Goal: Task Accomplishment & Management: Manage account settings

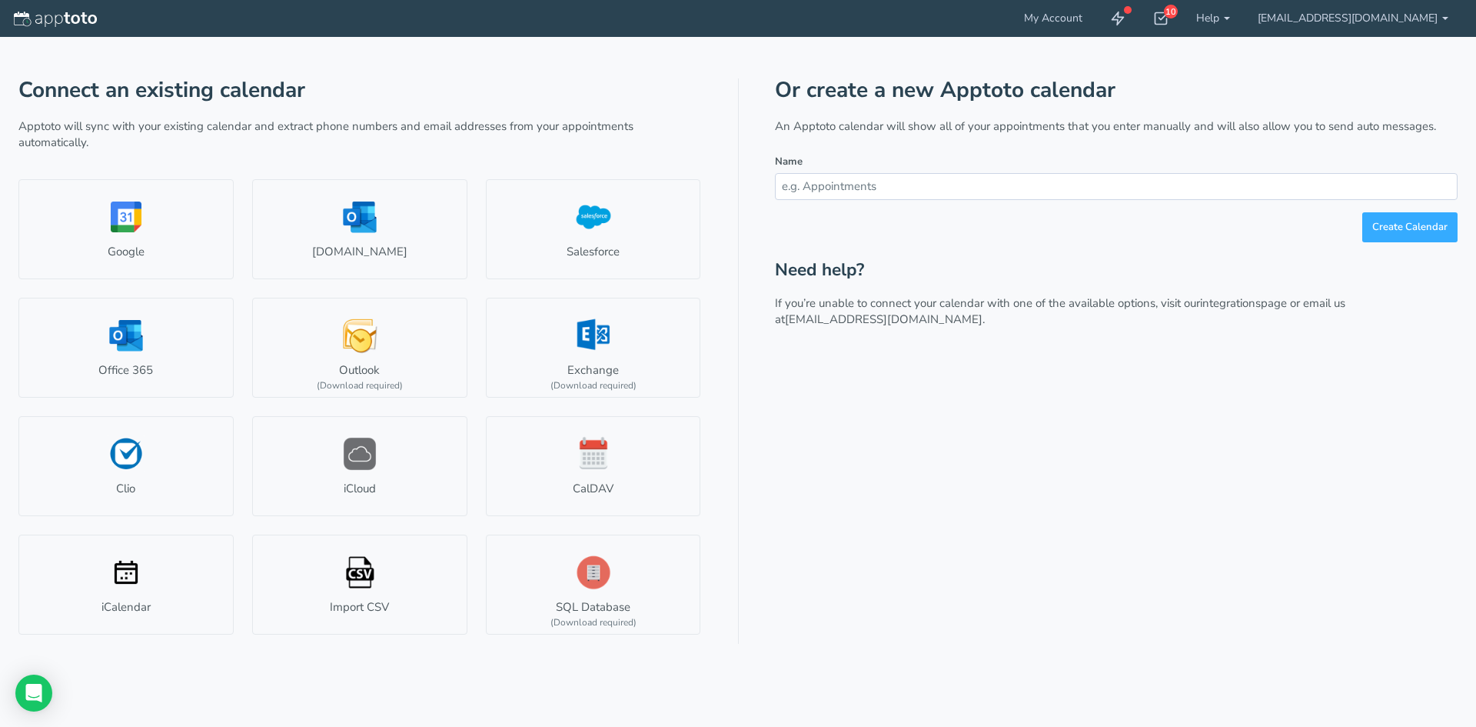
click at [850, 194] on input "text" at bounding box center [1116, 186] width 683 height 27
type input "GB Calendar"
click at [1400, 224] on button "Create Calendar" at bounding box center [1409, 227] width 95 height 30
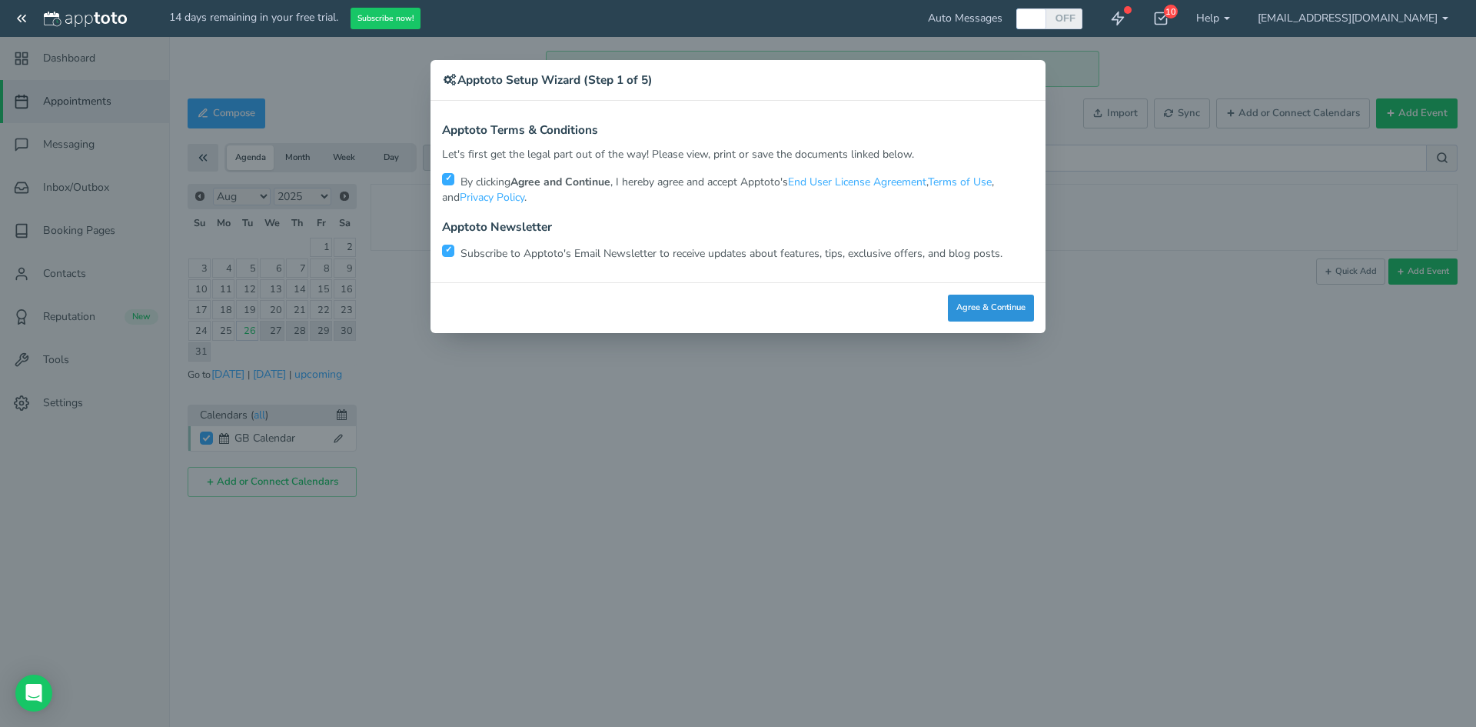
click at [973, 313] on button "Agree & Continue" at bounding box center [991, 307] width 86 height 27
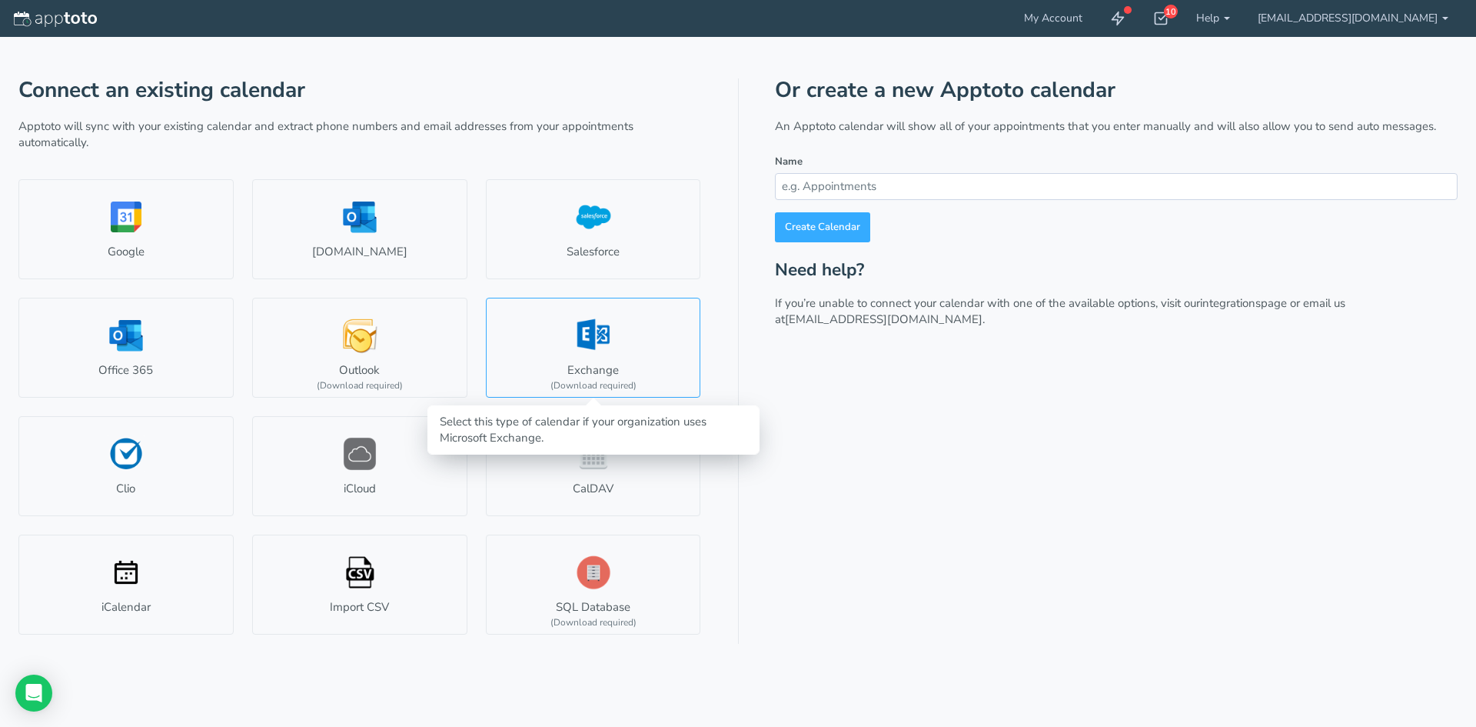
type input "[EMAIL_ADDRESS][DOMAIN_NAME]"
click at [601, 371] on link "Exchange (Download required)" at bounding box center [593, 348] width 215 height 100
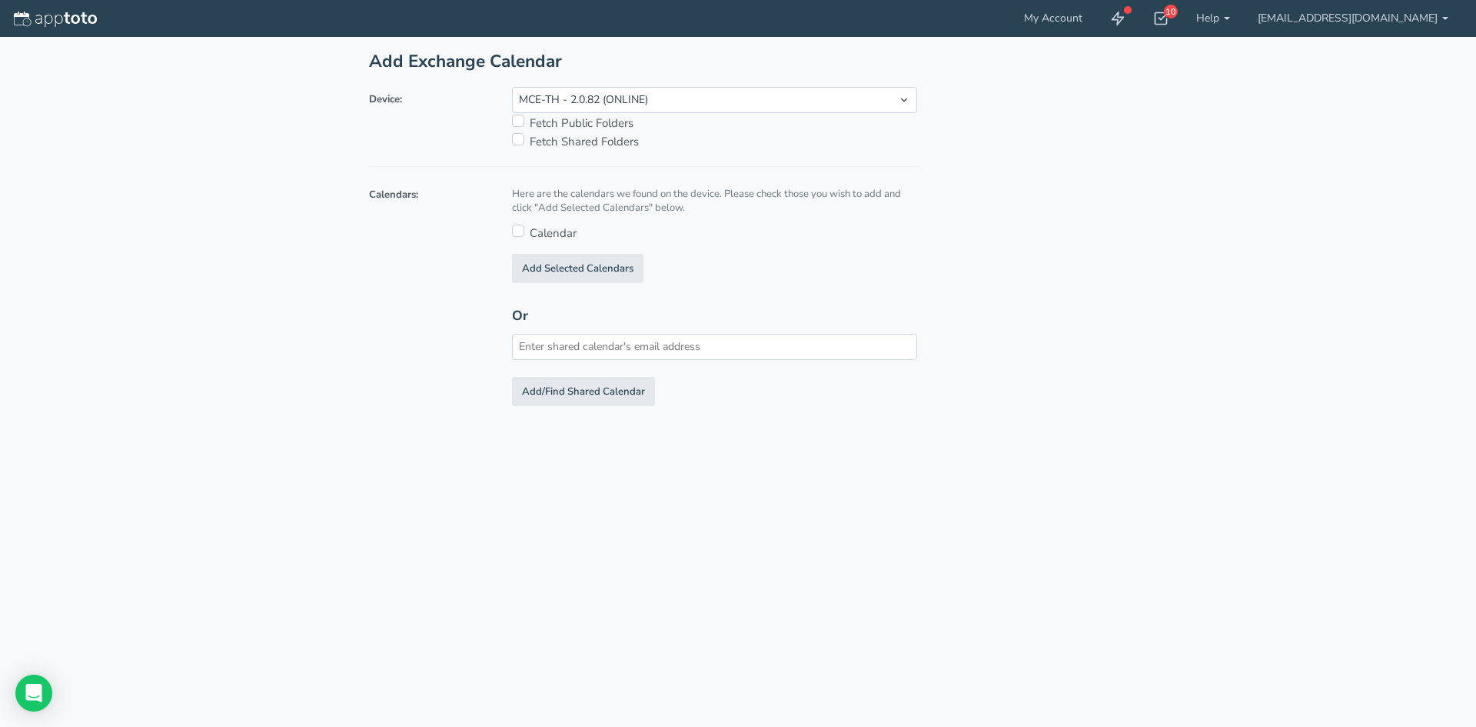
click at [517, 140] on input "checkbox" at bounding box center [518, 139] width 12 height 12
drag, startPoint x: 785, startPoint y: 196, endPoint x: 631, endPoint y: 208, distance: 154.2
click at [631, 208] on div "Here are the calendars we found on the device. Please check those you wish to a…" at bounding box center [714, 201] width 405 height 29
click at [535, 345] on input "text" at bounding box center [714, 347] width 405 height 26
click at [774, 289] on div "Device: MCE-TH - 2.0.82 (ONLINE) Fetch Public Folders Fetch Shared Folders Cale…" at bounding box center [643, 252] width 571 height 331
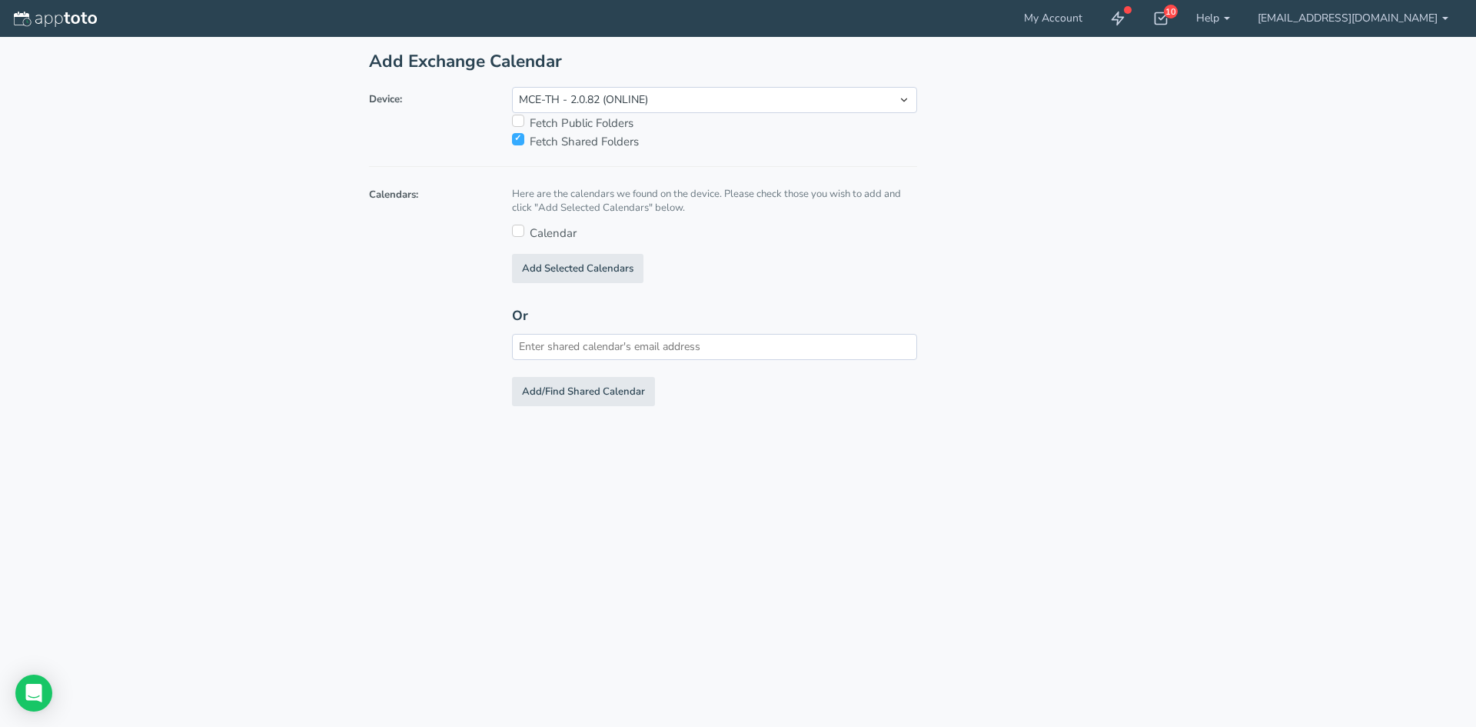
click at [517, 141] on input "checkbox" at bounding box center [518, 139] width 12 height 12
checkbox input "false"
drag, startPoint x: 571, startPoint y: 193, endPoint x: 581, endPoint y: 211, distance: 20.3
click at [581, 211] on div "Here are the calendars we found on the device. Please check those you wish to a…" at bounding box center [714, 201] width 405 height 29
click at [517, 231] on input "checkbox" at bounding box center [518, 231] width 12 height 12
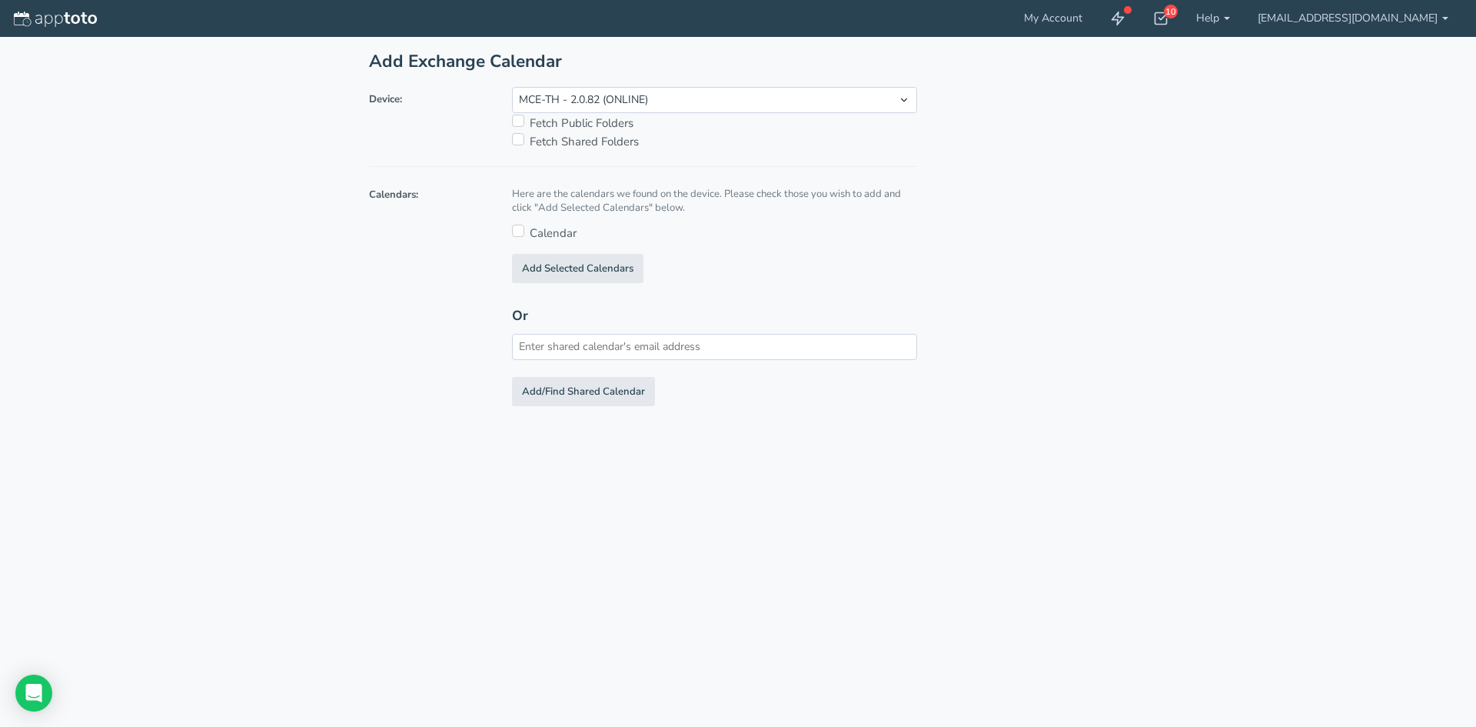
checkbox input "true"
click at [699, 96] on select "MCE-TH - 2.0.82 (ONLINE)" at bounding box center [714, 100] width 405 height 26
click at [537, 268] on button "Add Selected Calendars" at bounding box center [577, 269] width 131 height 30
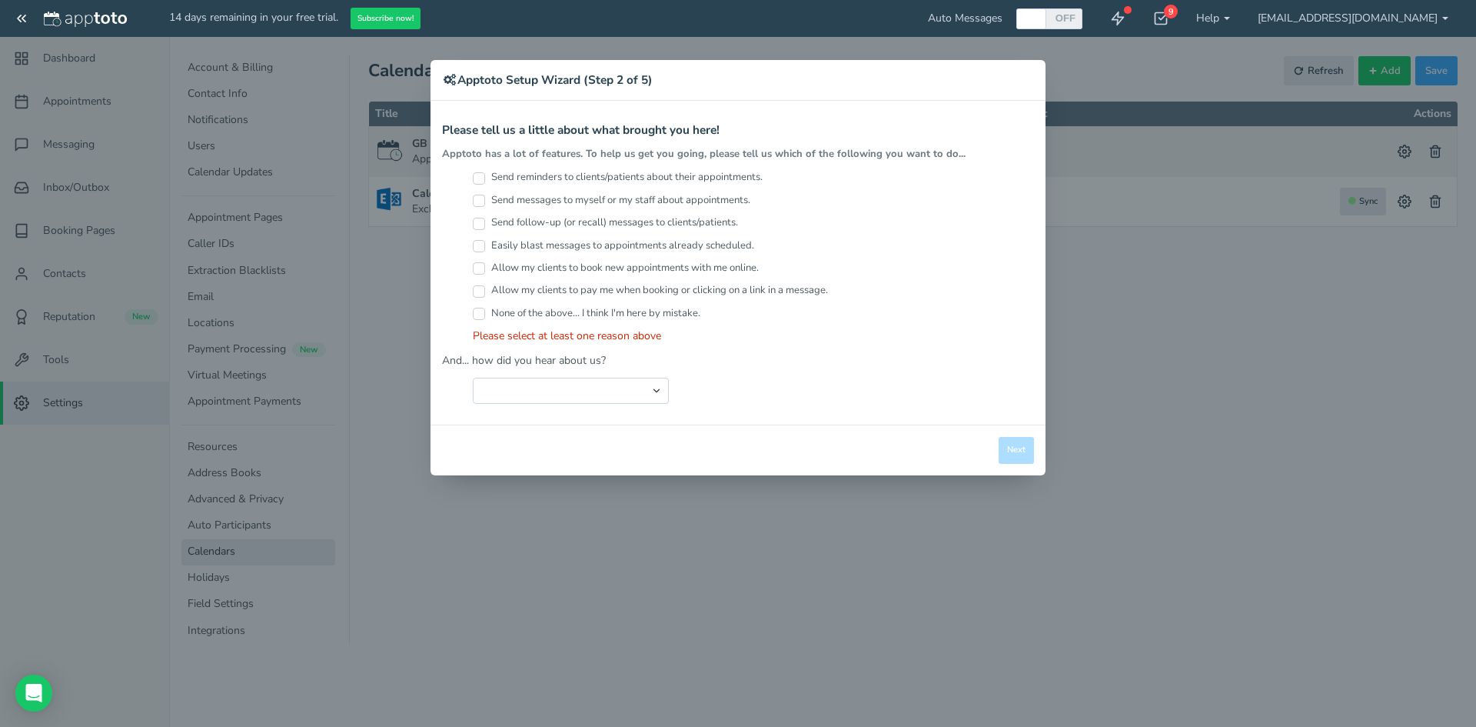
click at [480, 198] on input "Send messages to myself or my staff about appointments." at bounding box center [479, 201] width 12 height 12
checkbox input "true"
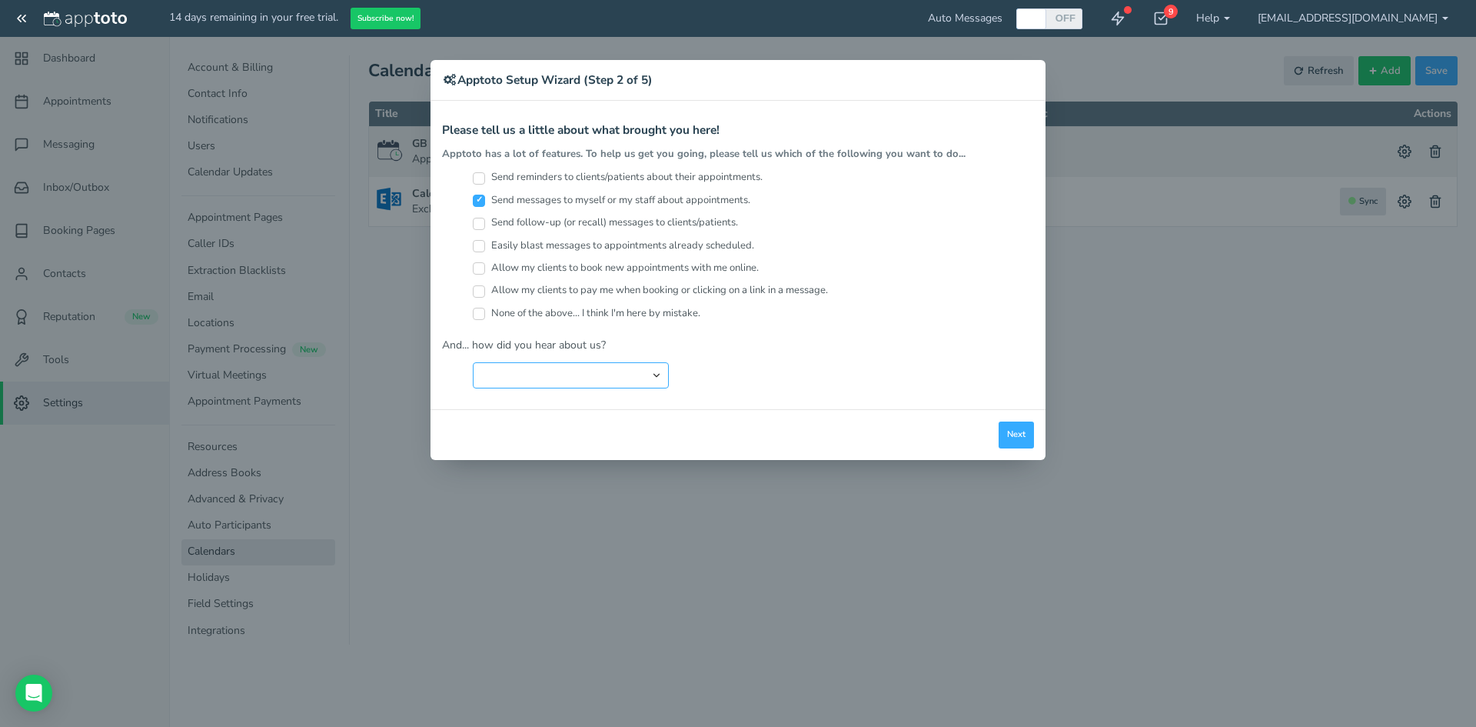
click at [658, 371] on select "Search Engine (Google, Yahoo, Bing, etc.) Search Engine Advertisement Blog Post…" at bounding box center [571, 375] width 196 height 26
click at [850, 378] on div "Search Engine (Google, Yahoo, Bing, etc.) Search Engine Advertisement Blog Post…" at bounding box center [753, 375] width 561 height 26
click at [657, 372] on select "Search Engine (Google, Yahoo, Bing, etc.) Search Engine Advertisement Blog Post…" at bounding box center [571, 375] width 196 height 26
click at [473, 362] on select "Search Engine (Google, Yahoo, Bing, etc.) Search Engine Advertisement Blog Post…" at bounding box center [571, 375] width 196 height 26
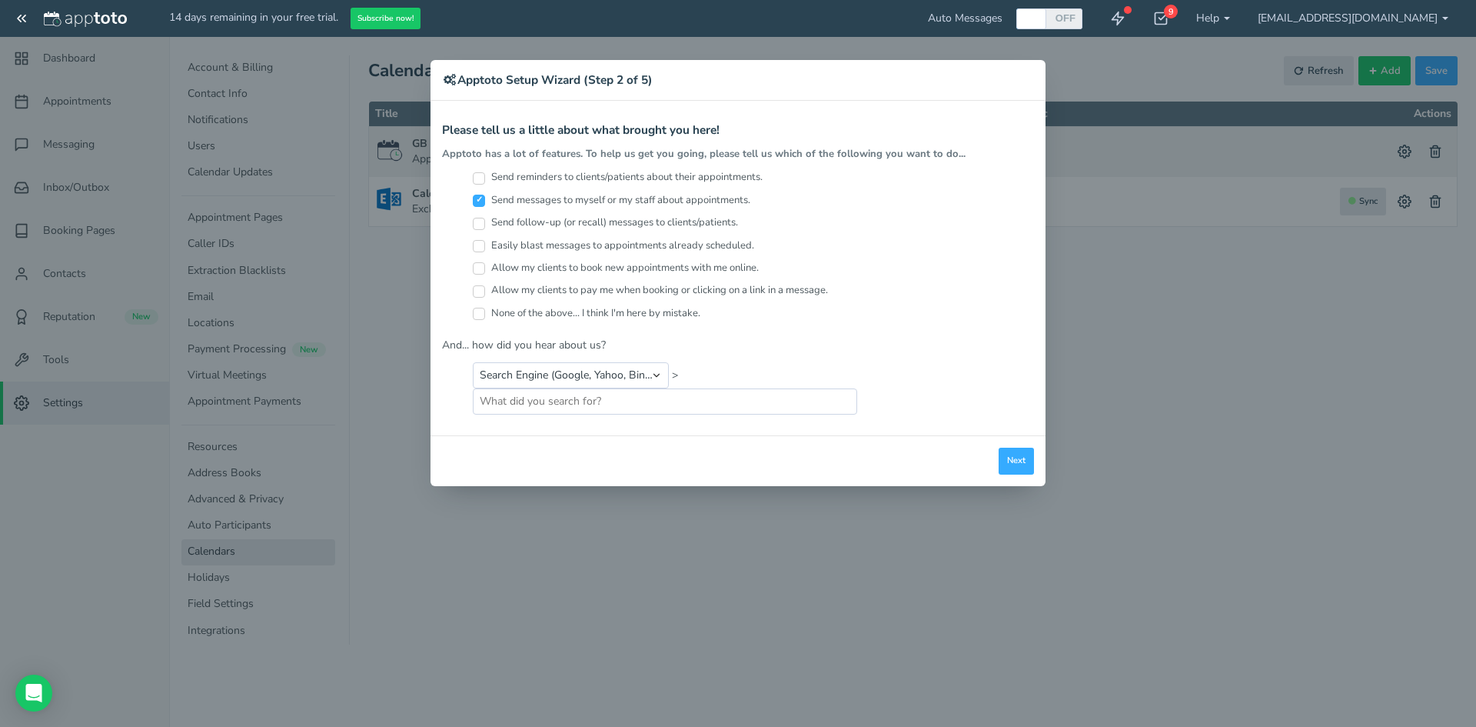
click at [830, 348] on p "And... how did you hear about us?" at bounding box center [738, 345] width 592 height 15
click at [643, 365] on select "Search Engine (Google, Yahoo, Bing, etc.) Search Engine Advertisement Blog Post…" at bounding box center [571, 375] width 196 height 26
select select "string:Advertisement"
click at [473, 362] on select "Search Engine (Google, Yahoo, Bing, etc.) Search Engine Advertisement Blog Post…" at bounding box center [571, 375] width 196 height 26
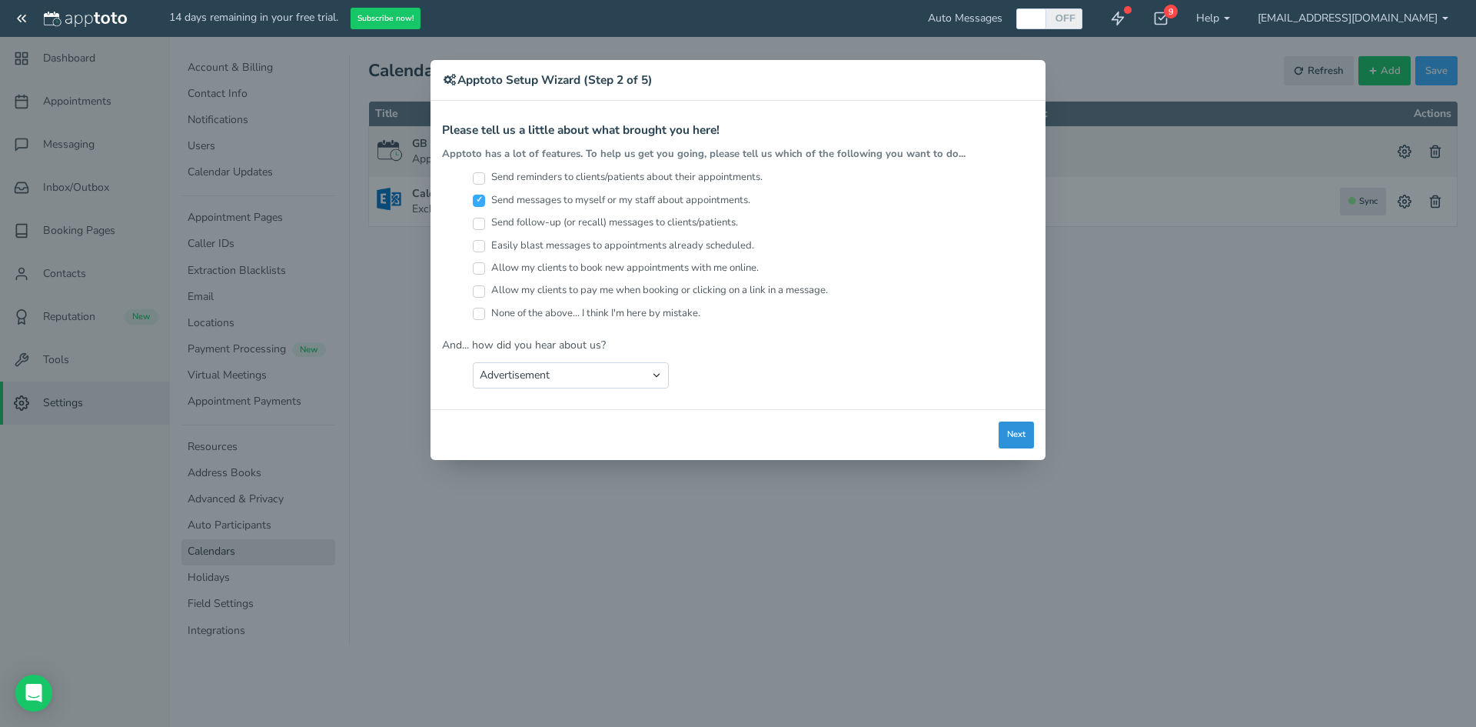
click at [1020, 429] on button "Next" at bounding box center [1016, 434] width 35 height 27
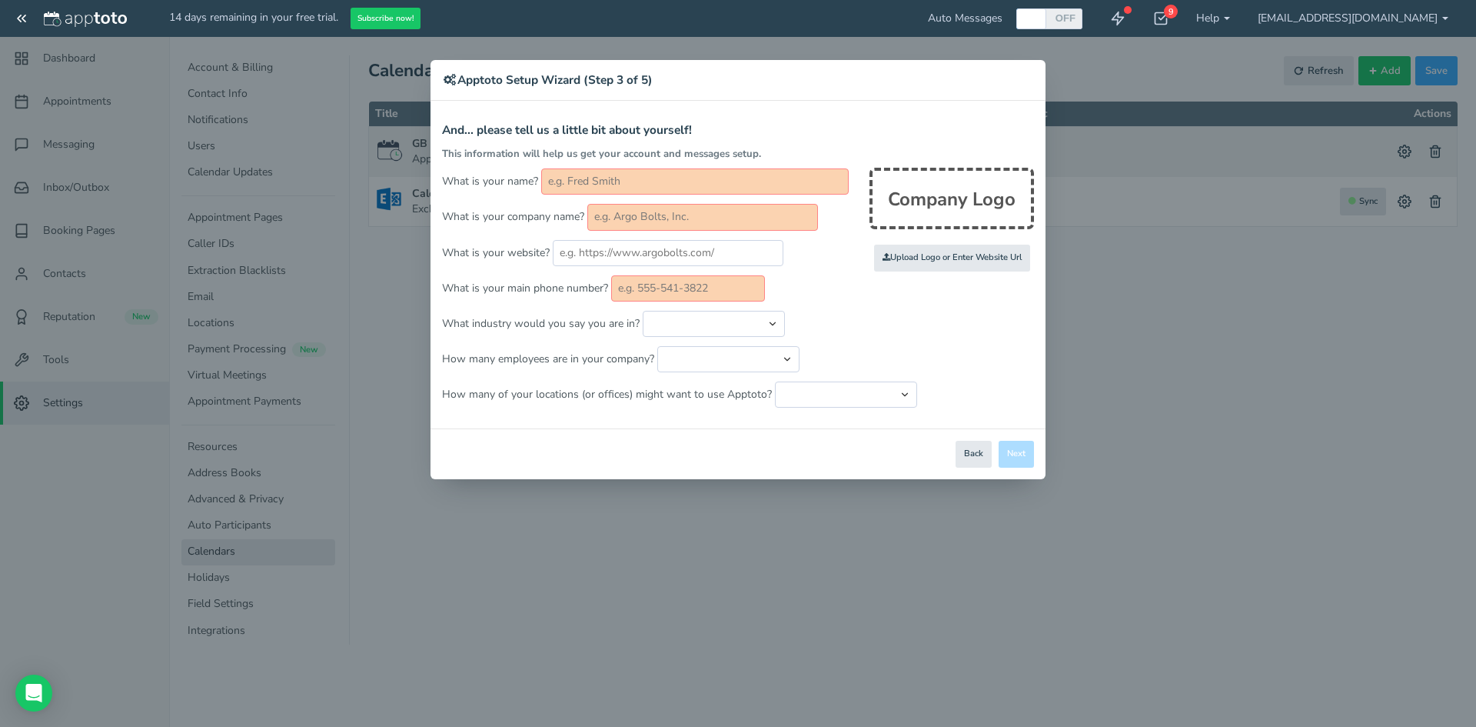
click at [605, 188] on input "text" at bounding box center [695, 181] width 308 height 26
type input "[PERSON_NAME]"
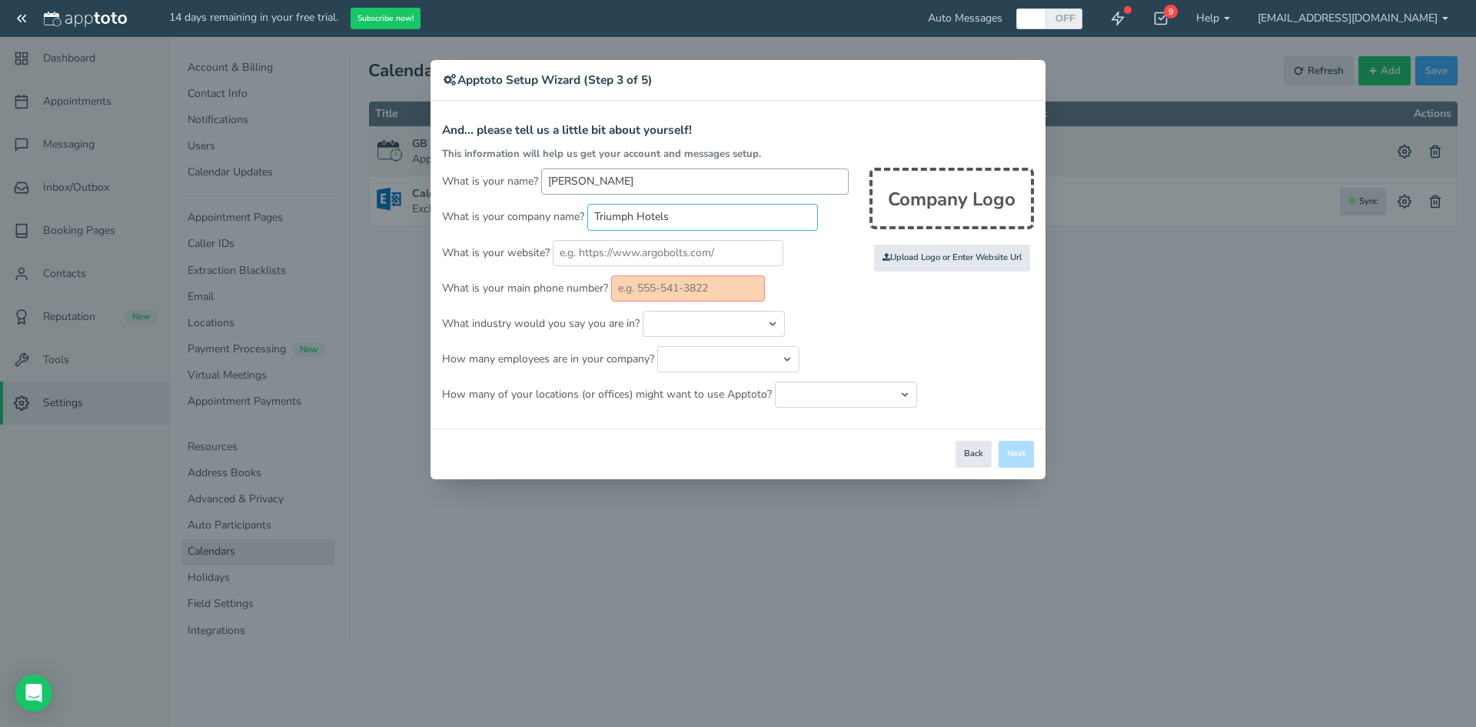
type input "Triumph Hotels"
click at [646, 298] on input "text" at bounding box center [688, 288] width 154 height 26
type input "2124534068"
click at [693, 323] on select "Automotive Cleaning Services Consulting Education - Classroom Education - Admis…" at bounding box center [714, 324] width 142 height 26
select select "string:Hospitality"
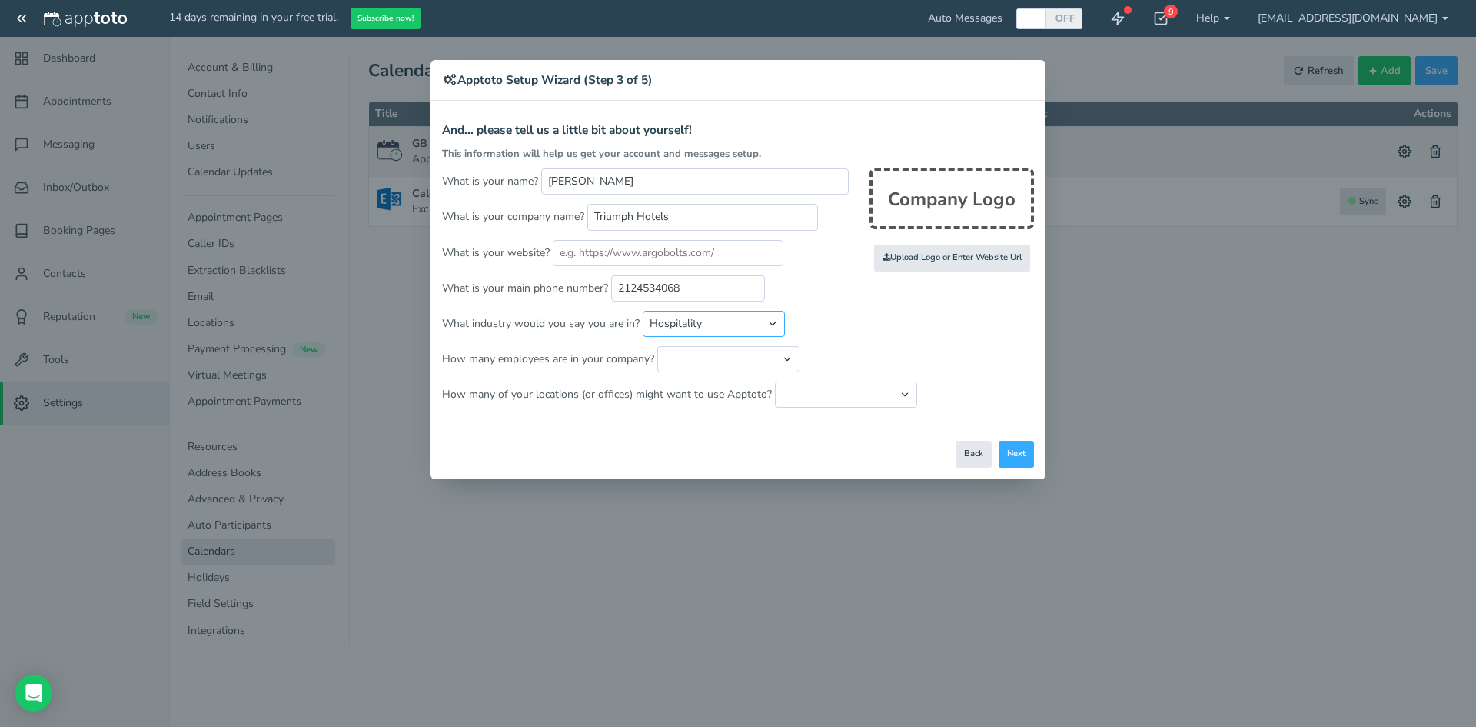
click at [643, 311] on select "Automotive Cleaning Services Consulting Education - Classroom Education - Admis…" at bounding box center [714, 324] width 142 height 26
drag, startPoint x: 692, startPoint y: 289, endPoint x: 607, endPoint y: 304, distance: 86.6
click at [607, 304] on form "And... please tell us a little bit about yourself! This information will help u…" at bounding box center [738, 266] width 592 height 284
type input "8027774431"
click at [713, 362] on select "Just me 1 to 5 6 to 10 11 to 25 26 to 50 51 to 100 101 to 500 501 to 1000 More …" at bounding box center [728, 359] width 142 height 26
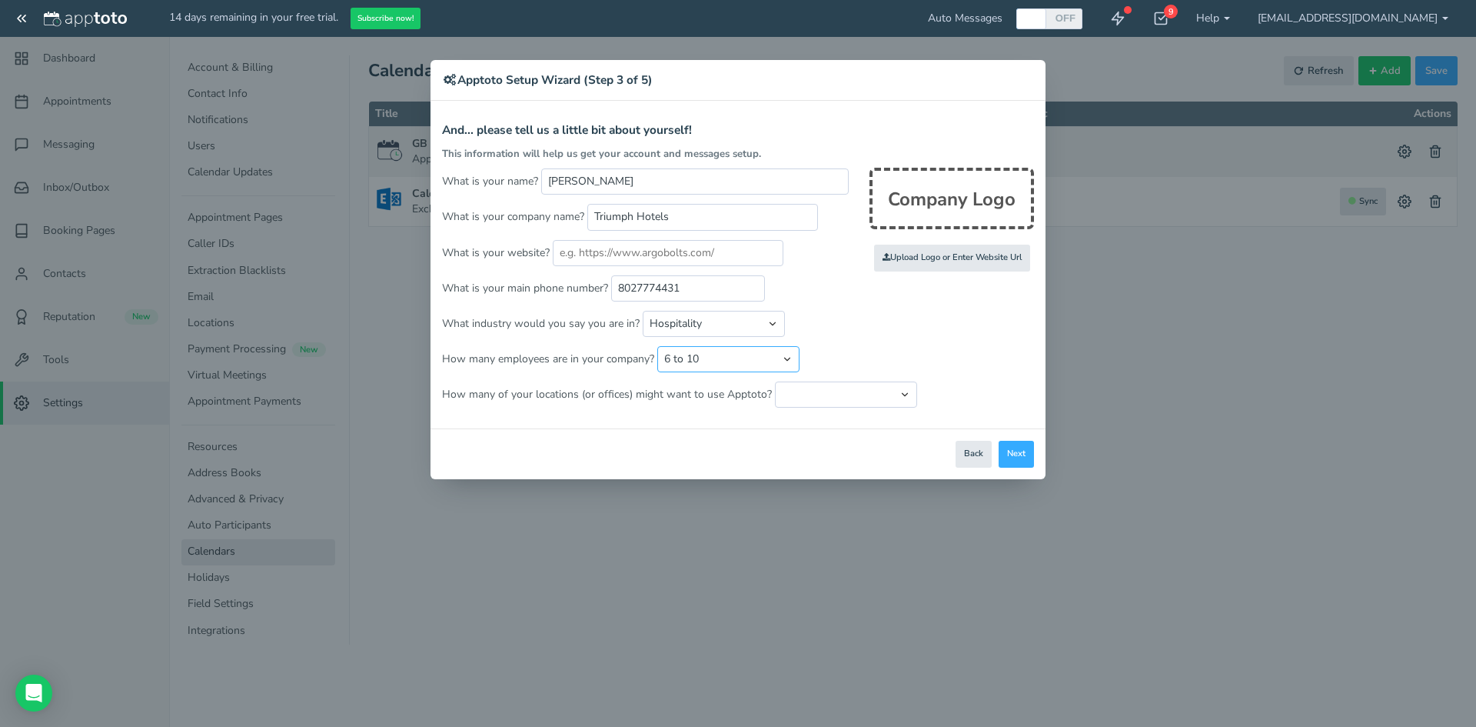
click at [657, 346] on select "Just me 1 to 5 6 to 10 11 to 25 26 to 50 51 to 100 101 to 500 501 to 1000 More …" at bounding box center [728, 359] width 142 height 26
click at [859, 408] on div "Apptoto Terms & Conditions Let's first get the legal part out of the way! Pleas…" at bounding box center [738, 265] width 615 height 328
drag, startPoint x: 757, startPoint y: 356, endPoint x: 748, endPoint y: 365, distance: 13.0
click at [757, 356] on select "Just me 1 to 5 6 to 10 11 to 25 26 to 50 51 to 100 101 to 500 501 to 1000 More …" at bounding box center [728, 359] width 142 height 26
click at [657, 346] on select "Just me 1 to 5 6 to 10 11 to 25 26 to 50 51 to 100 101 to 500 501 to 1000 More …" at bounding box center [728, 359] width 142 height 26
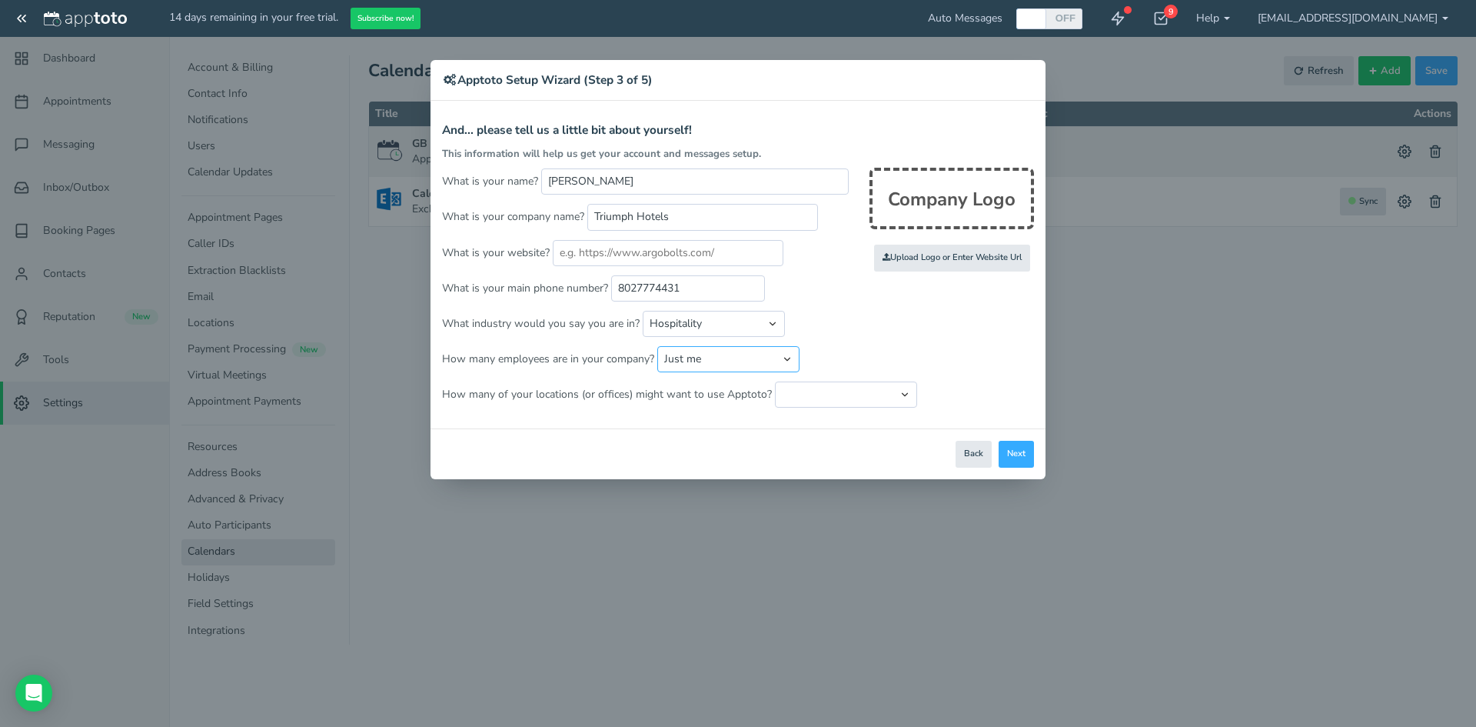
click at [737, 352] on select "Just me 1 to 5 6 to 10 11 to 25 26 to 50 51 to 100 101 to 500 501 to 1000 More …" at bounding box center [728, 359] width 142 height 26
select select "string:1..5"
click at [657, 346] on select "Just me 1 to 5 6 to 10 11 to 25 26 to 50 51 to 100 101 to 500 501 to 1000 More …" at bounding box center [728, 359] width 142 height 26
click at [793, 381] on form "And... please tell us a little bit about yourself! This information will help u…" at bounding box center [738, 266] width 592 height 284
click at [799, 398] on select "Just one location 2 3 4 5 6 to 10 11 to 25 26 to 50 More than 50" at bounding box center [846, 394] width 142 height 26
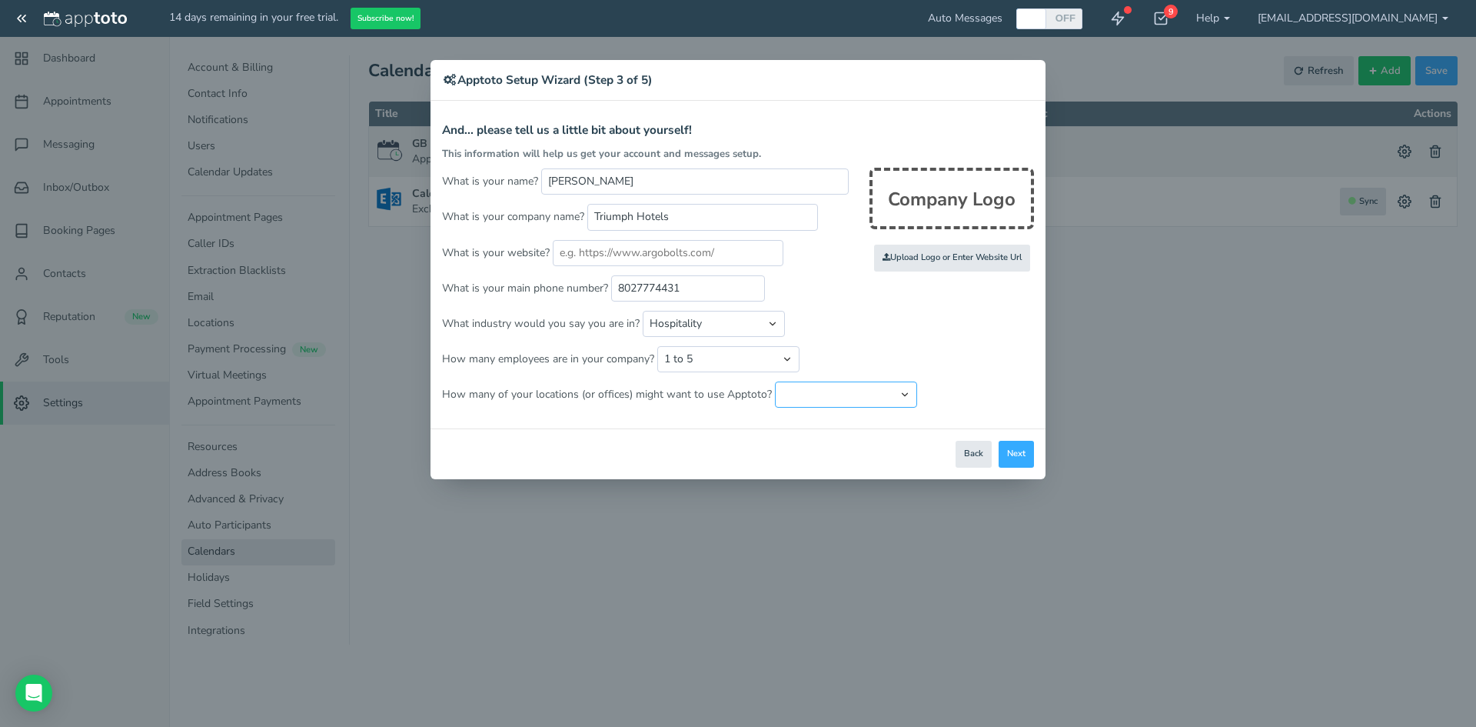
select select "string:1"
click at [775, 381] on select "Just one location 2 3 4 5 6 to 10 11 to 25 26 to 50 More than 50" at bounding box center [846, 394] width 142 height 26
click at [1015, 456] on button "Next" at bounding box center [1016, 454] width 35 height 27
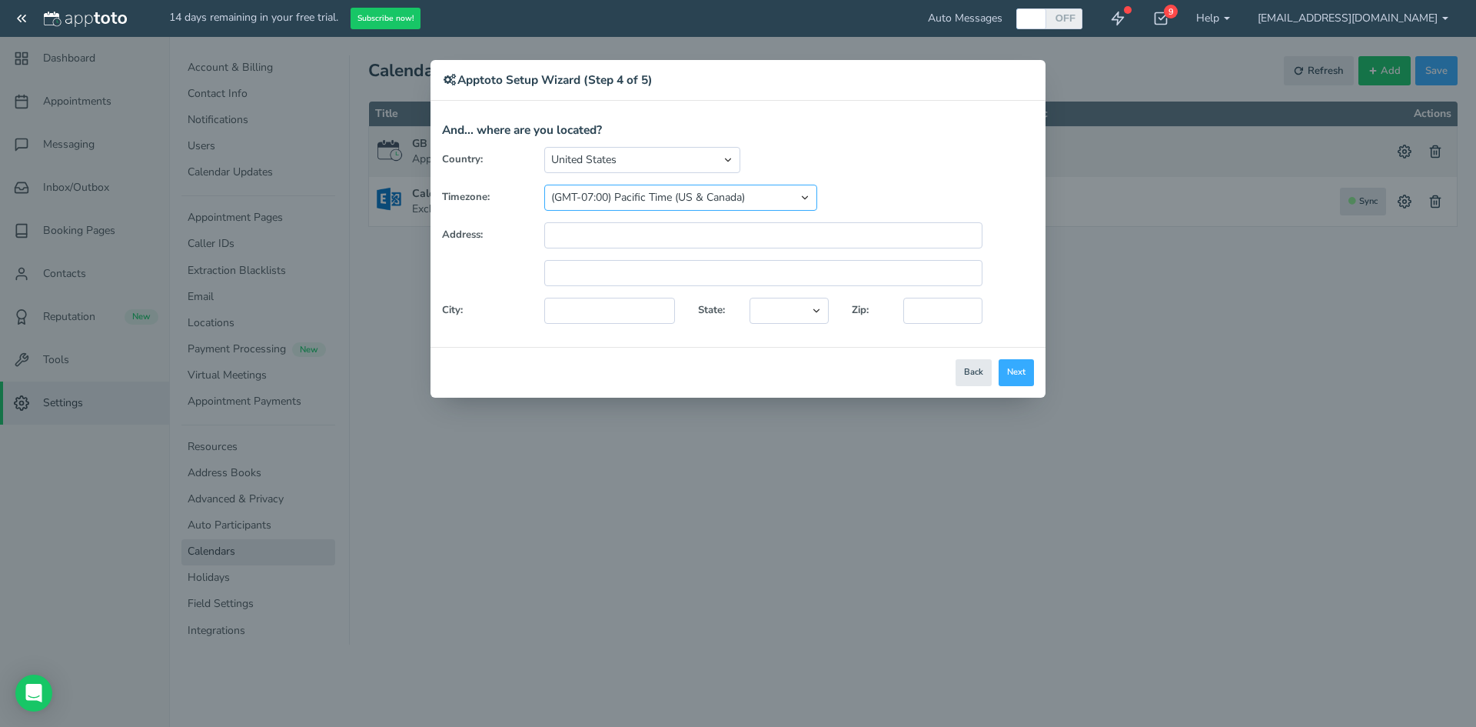
click at [614, 205] on select "(GMT-10:00) Hawaii (GMT-08:00) Alaska (GMT-07:00) Pacific Time (US & Canada) (G…" at bounding box center [680, 198] width 273 height 26
select select "string:America/New_York"
click at [544, 185] on select "(GMT-10:00) Hawaii (GMT-08:00) Alaska (GMT-07:00) Pacific Time (US & Canada) (G…" at bounding box center [680, 198] width 273 height 26
click at [600, 235] on input "text" at bounding box center [763, 235] width 438 height 26
type input "1633 Broadway 46th Floor"
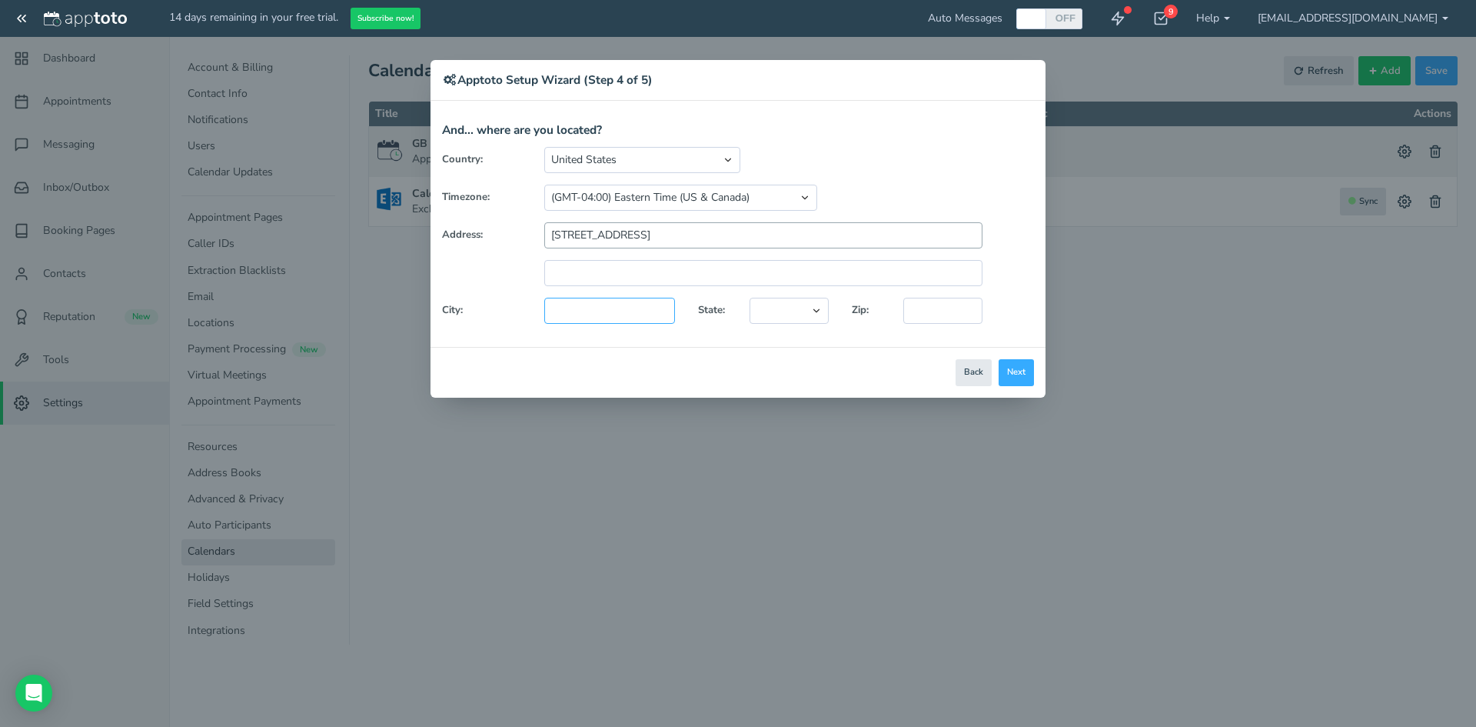
type input "[US_STATE]"
select select "string:NY"
type input "10019"
click at [1026, 372] on button "Next" at bounding box center [1016, 372] width 35 height 27
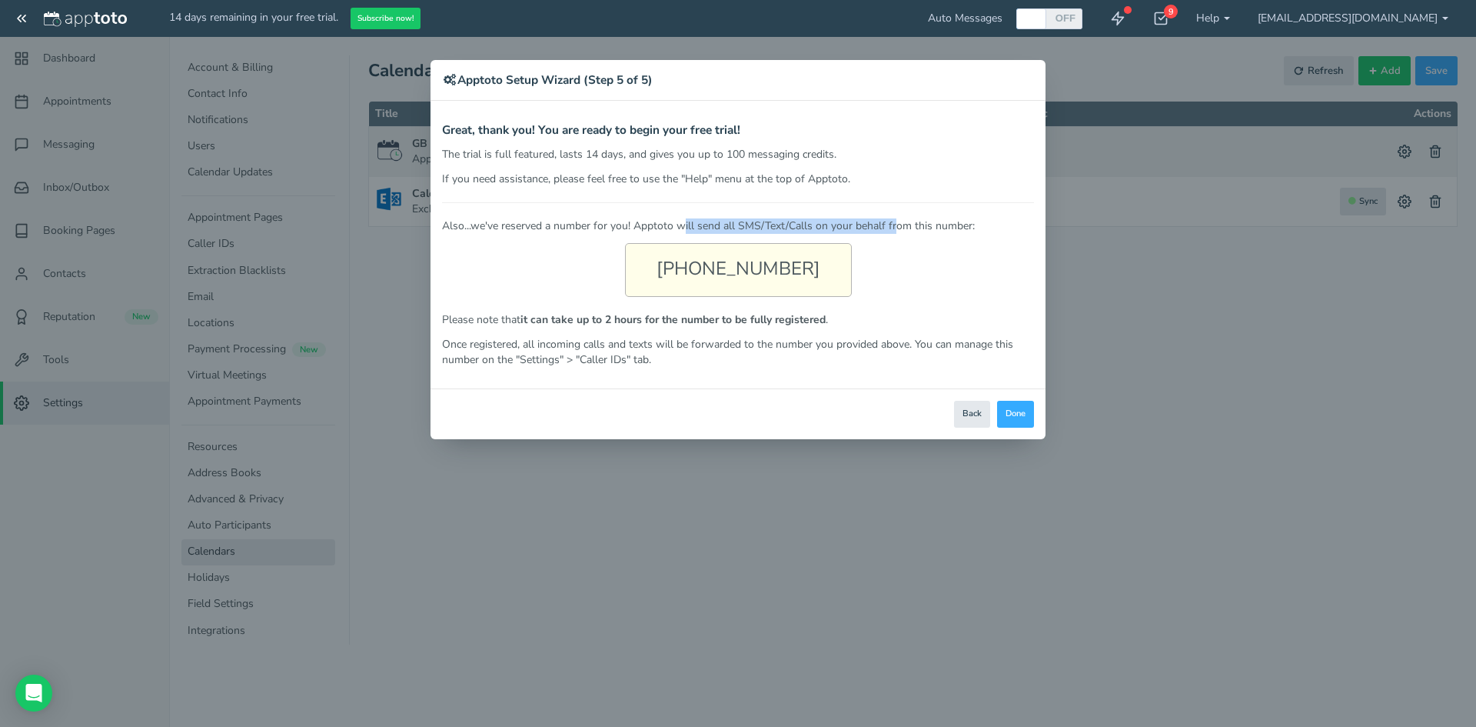
drag, startPoint x: 686, startPoint y: 224, endPoint x: 896, endPoint y: 223, distance: 210.7
click at [896, 223] on p "Also...we've reserved a number for you! Apptoto will send all SMS/Text/Calls on…" at bounding box center [738, 225] width 592 height 15
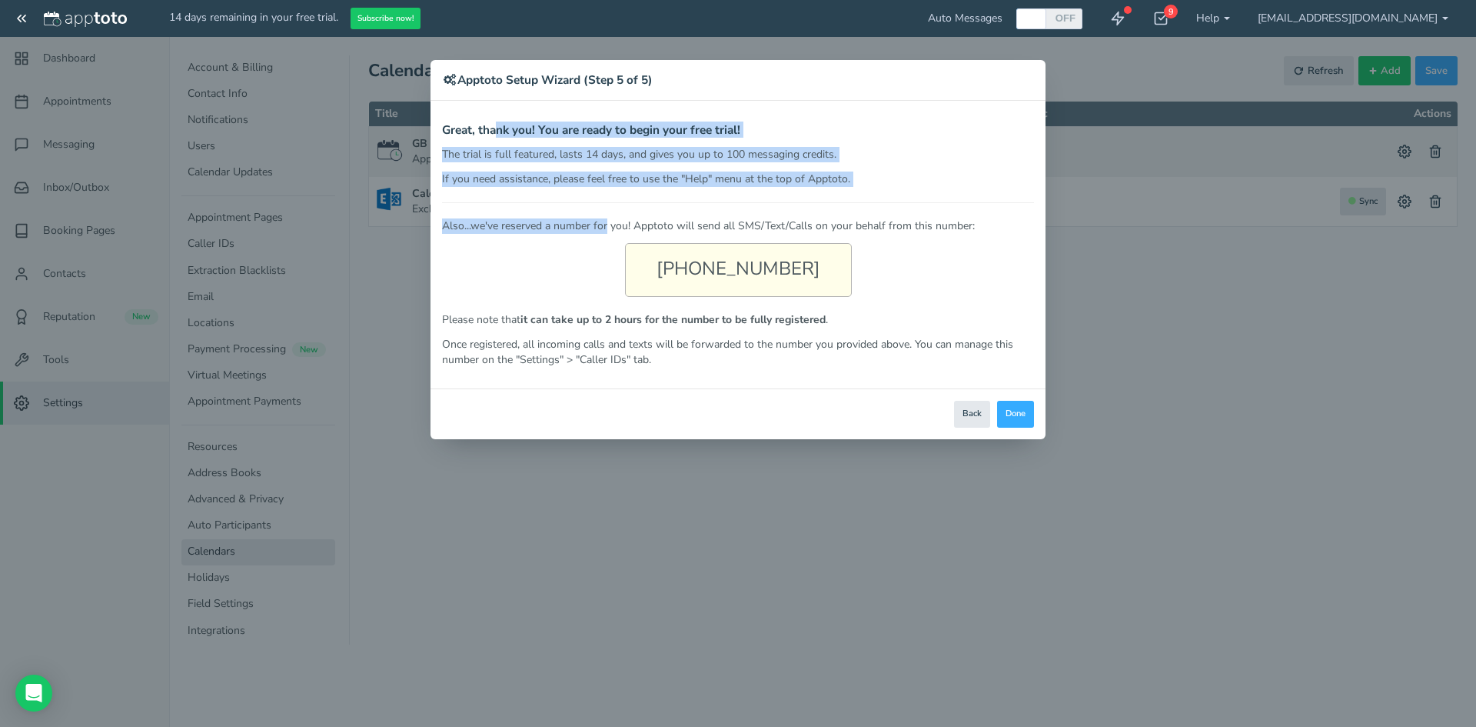
drag, startPoint x: 495, startPoint y: 129, endPoint x: 607, endPoint y: 224, distance: 146.2
click at [607, 224] on div "Great, thank you! You are ready to begin using Apptoto! your free trial! Howeve…" at bounding box center [738, 245] width 592 height 243
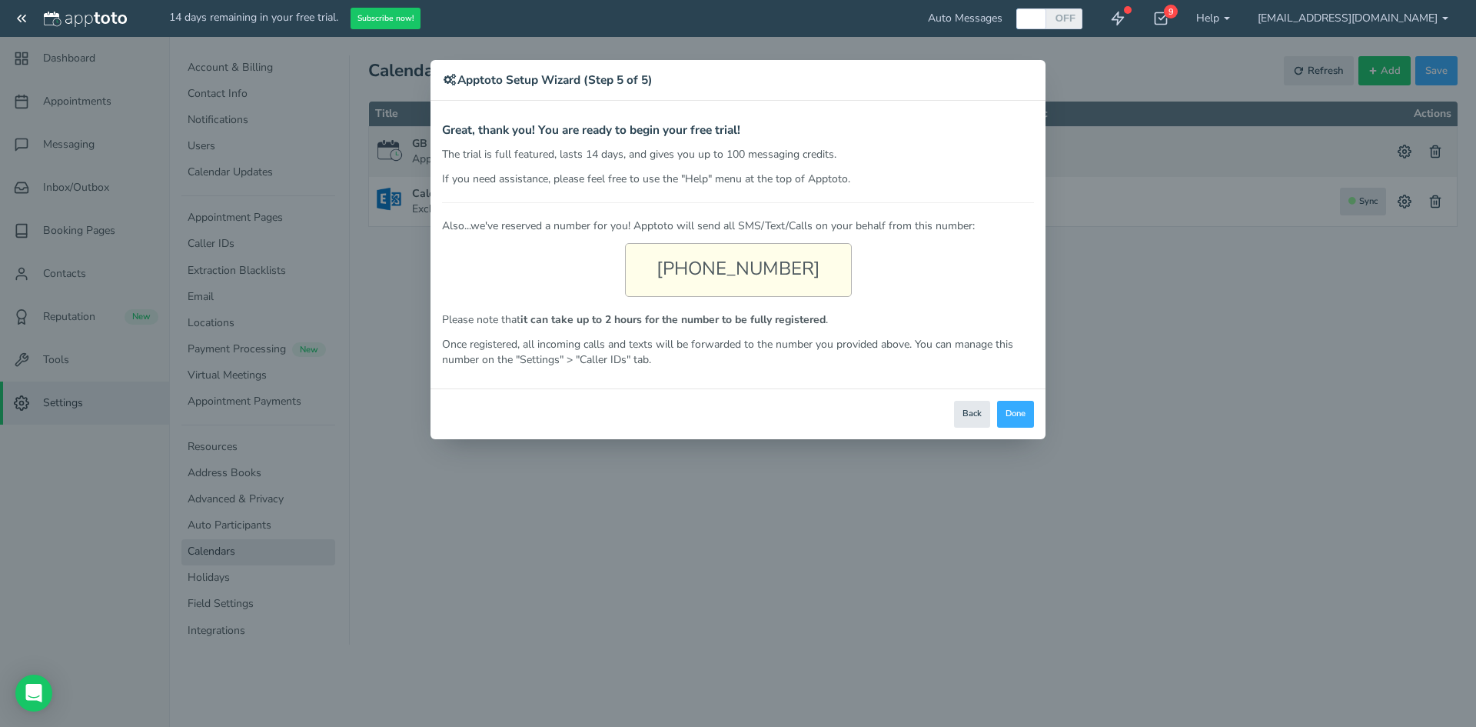
click at [559, 260] on div "Also...we've reserved a number for you! Apptoto will send all SMS/Text/Calls on…" at bounding box center [738, 284] width 592 height 165
drag, startPoint x: 823, startPoint y: 225, endPoint x: 929, endPoint y: 223, distance: 106.1
click at [929, 223] on p "Also...we've reserved a number for you! Apptoto will send all SMS/Text/Calls on…" at bounding box center [738, 225] width 592 height 15
click at [1014, 404] on button "Done" at bounding box center [1015, 414] width 37 height 27
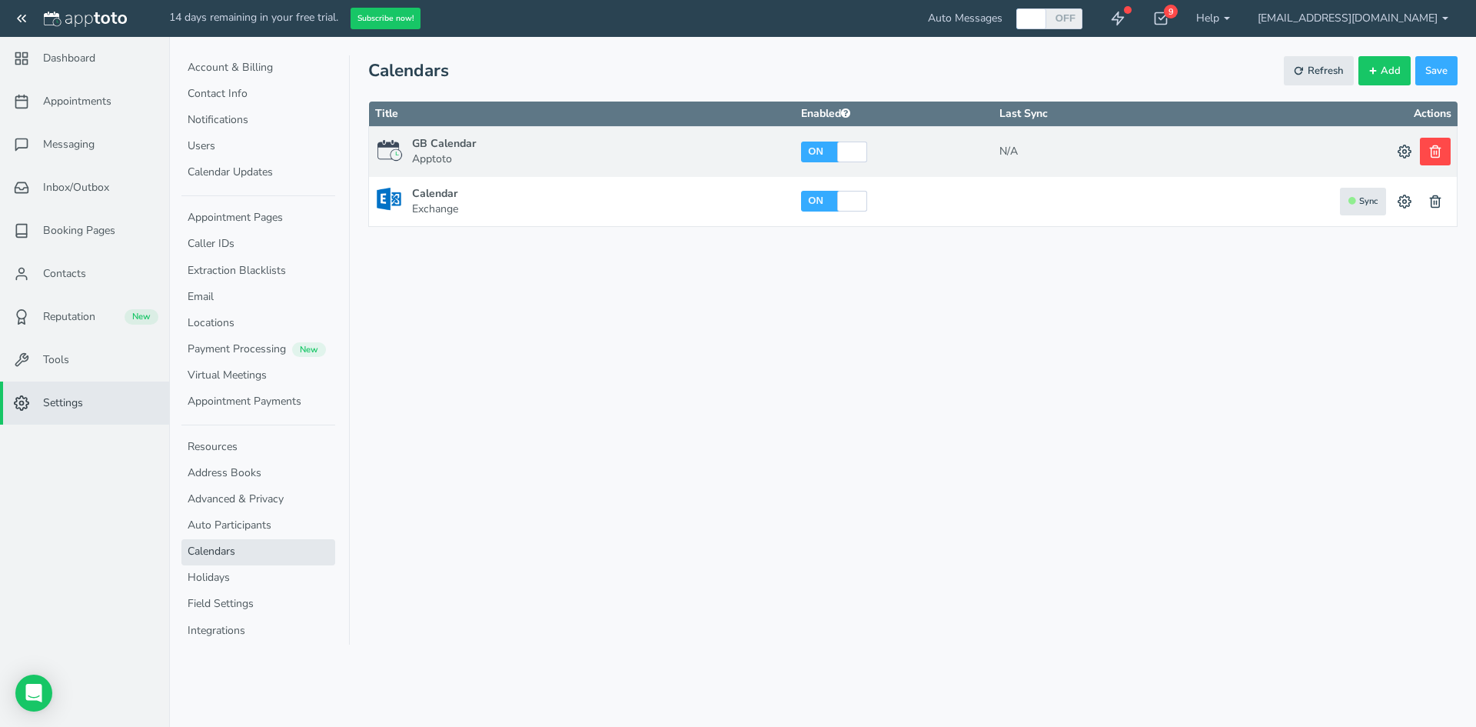
click at [1435, 155] on icon at bounding box center [1436, 152] width 14 height 14
click at [1402, 150] on icon at bounding box center [1405, 152] width 14 height 14
checkbox input "true"
type input "Calendar"
select select "object:null"
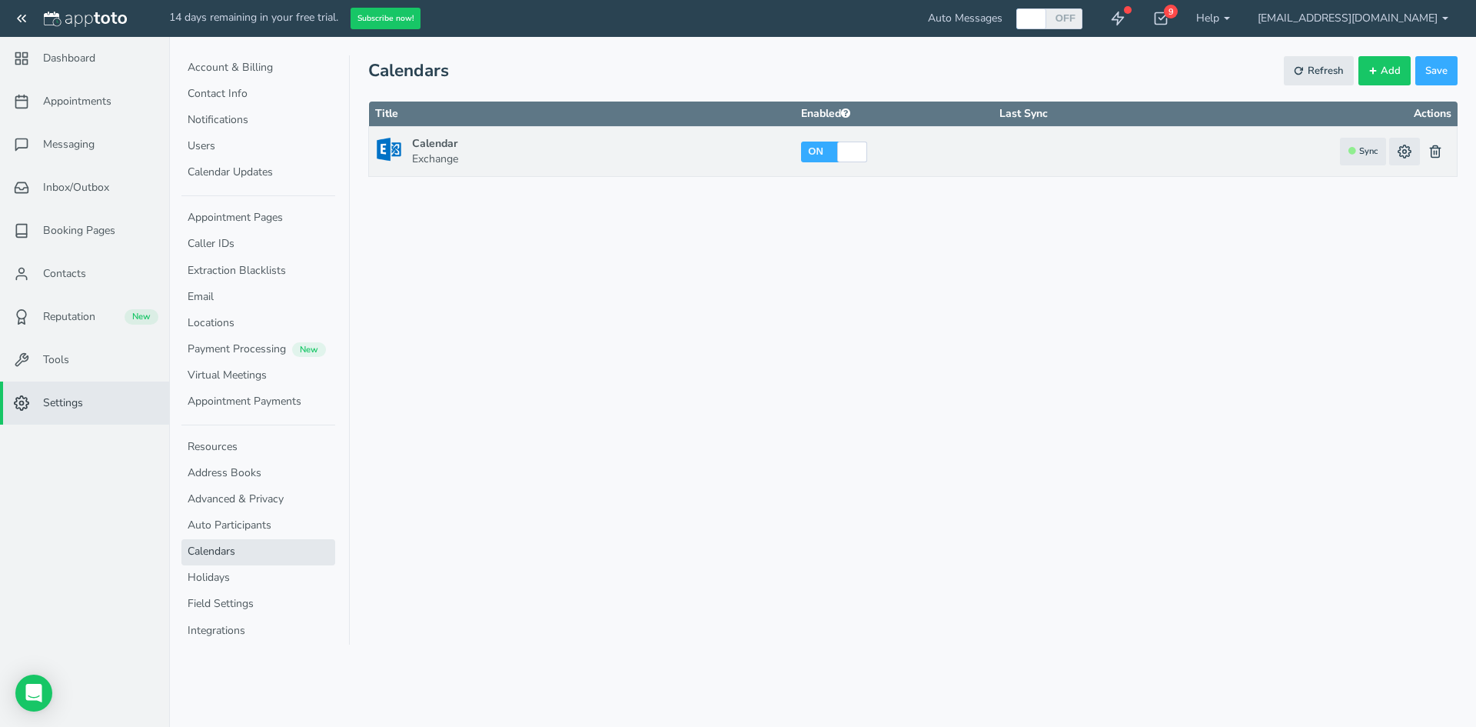
select select "object:null"
select select "number:83"
select select "?"
select select "object:null"
select select "?"
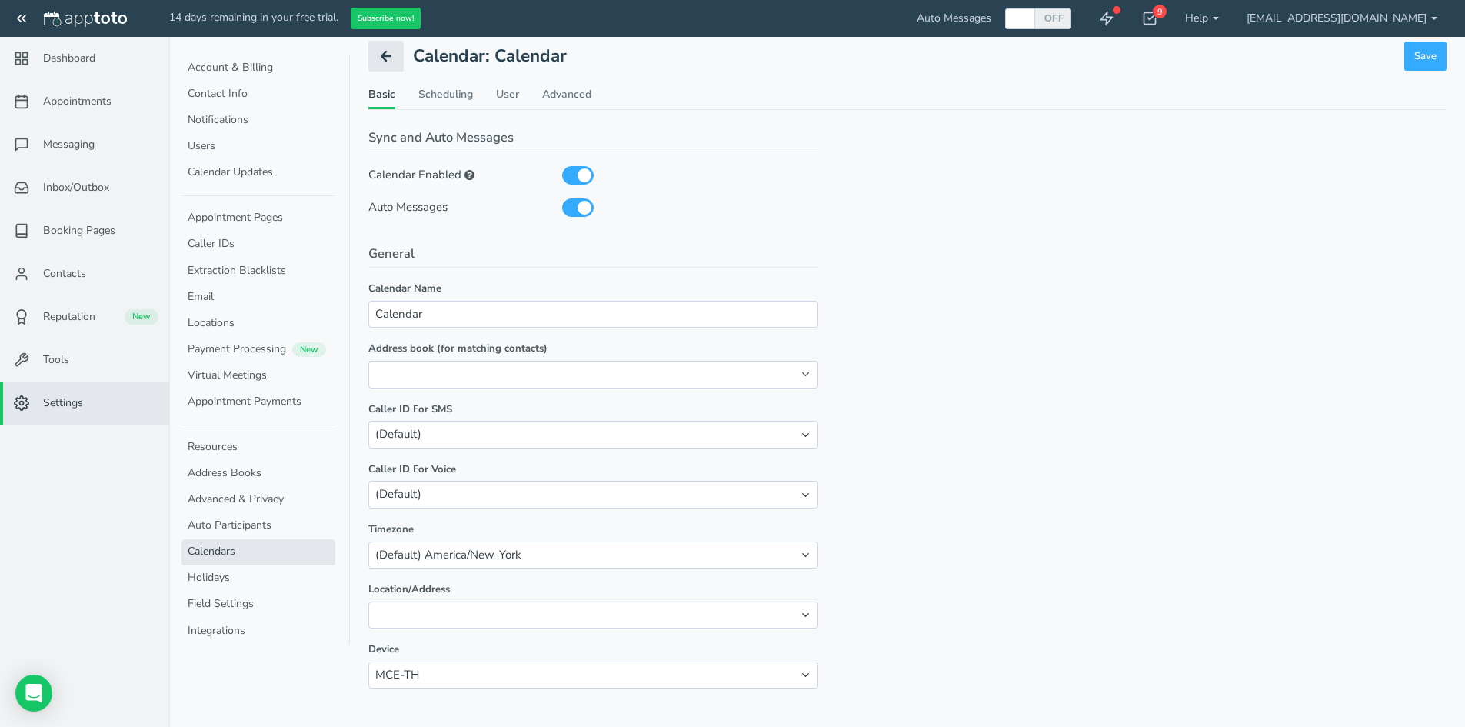
scroll to position [22, 0]
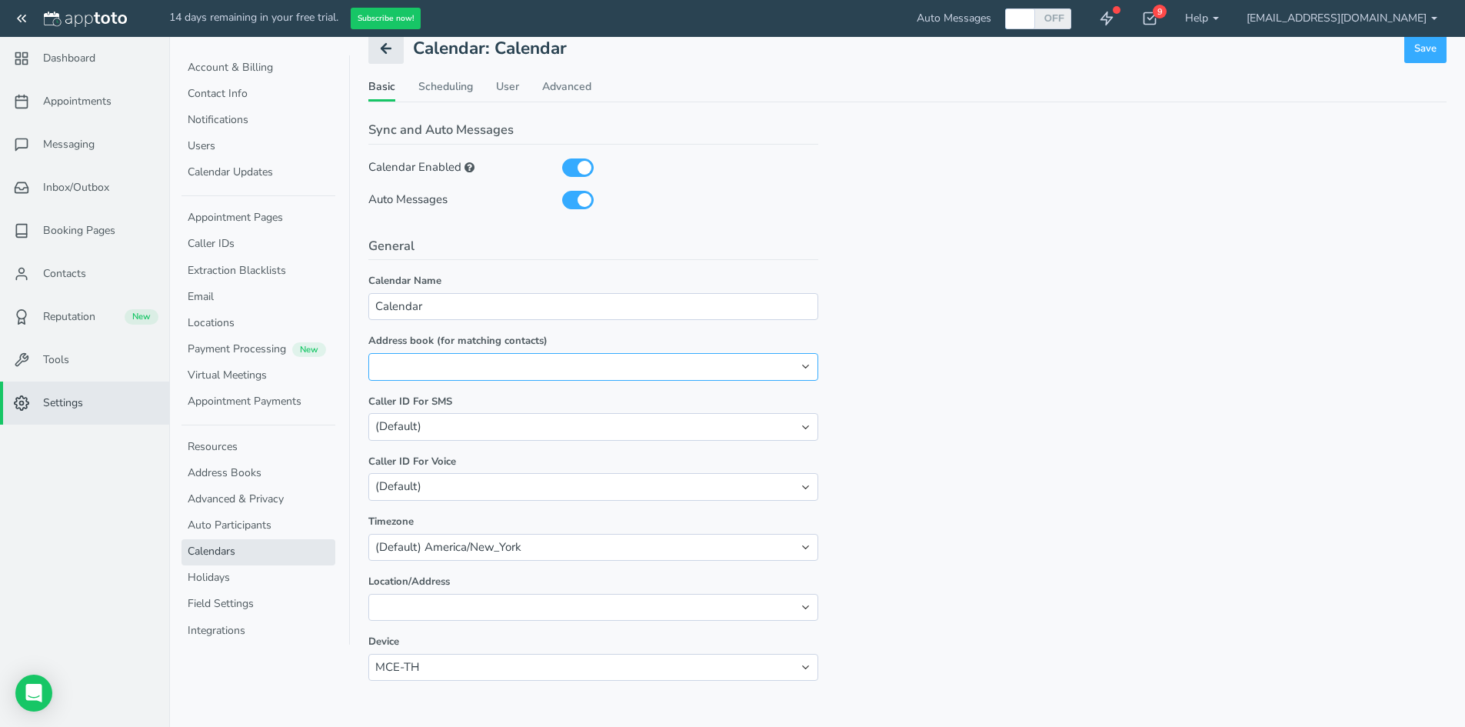
click at [727, 354] on select "(All Address Books) Apptoto" at bounding box center [593, 366] width 450 height 27
click at [726, 358] on select "(All Address Books) Apptoto" at bounding box center [593, 366] width 450 height 27
click at [779, 421] on select "(802) 357-7451 (Default)" at bounding box center [593, 426] width 450 height 27
click at [780, 431] on select "(802) 357-7451 (Default)" at bounding box center [593, 426] width 450 height 27
click at [640, 495] on select "(802) 357-7451 (Default)" at bounding box center [593, 486] width 450 height 27
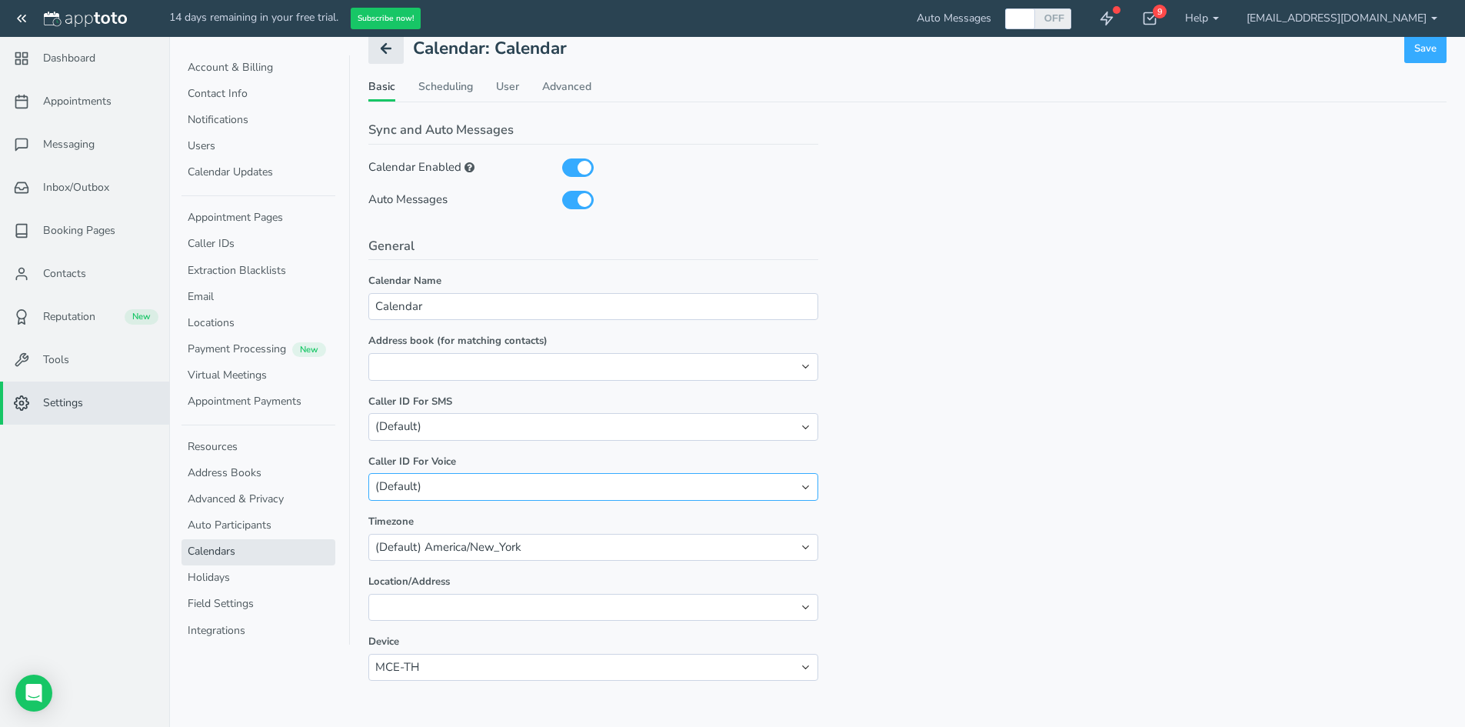
click at [640, 495] on select "(802) 357-7451 (Default)" at bounding box center [593, 486] width 450 height 27
click at [517, 599] on select "(Default)" at bounding box center [593, 607] width 450 height 27
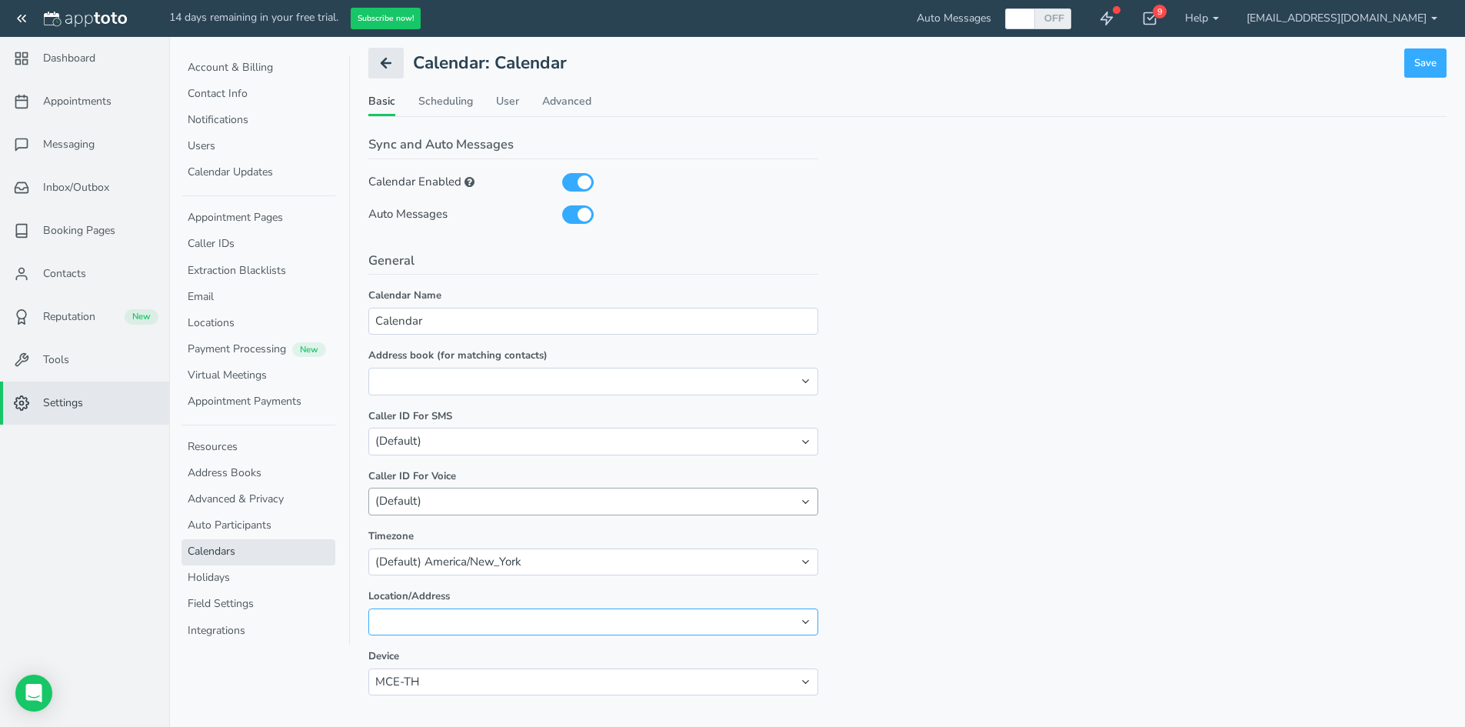
scroll to position [0, 0]
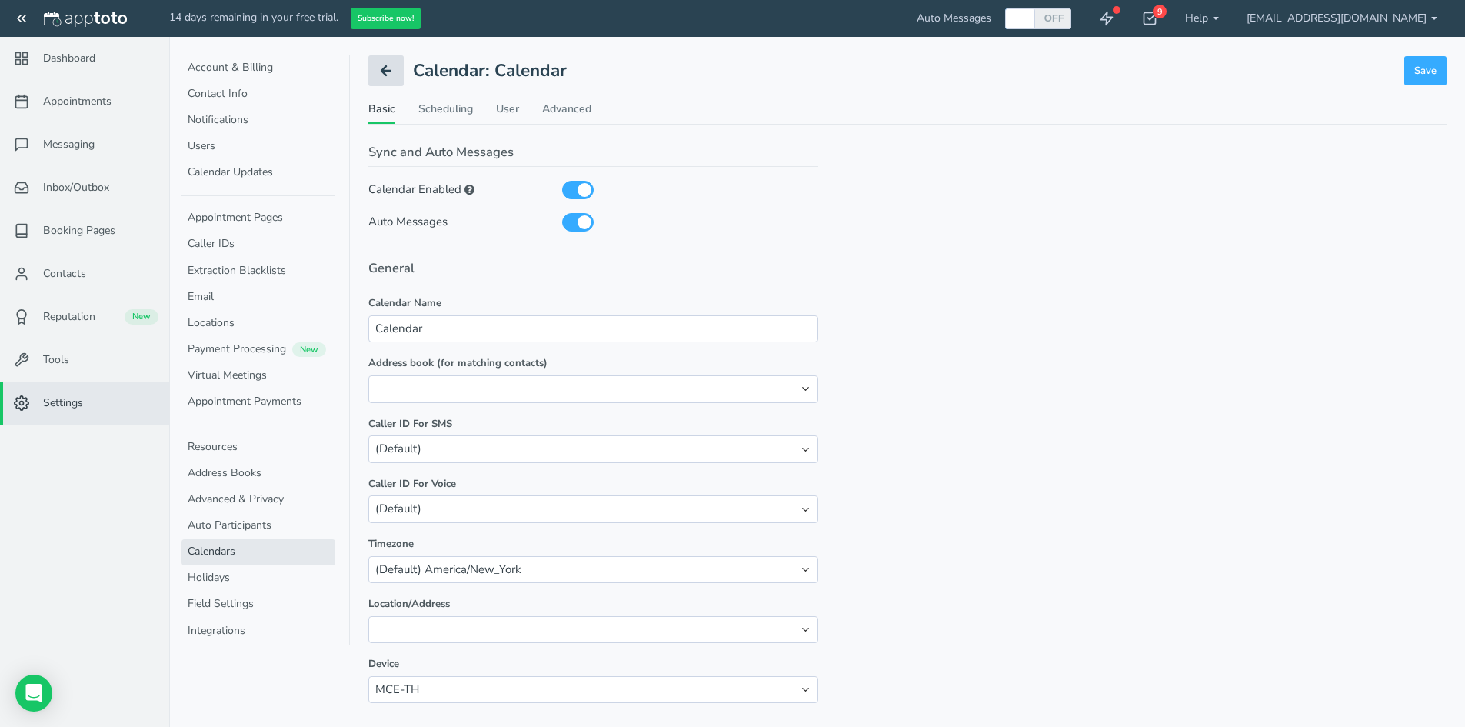
click at [381, 61] on button at bounding box center [385, 70] width 35 height 31
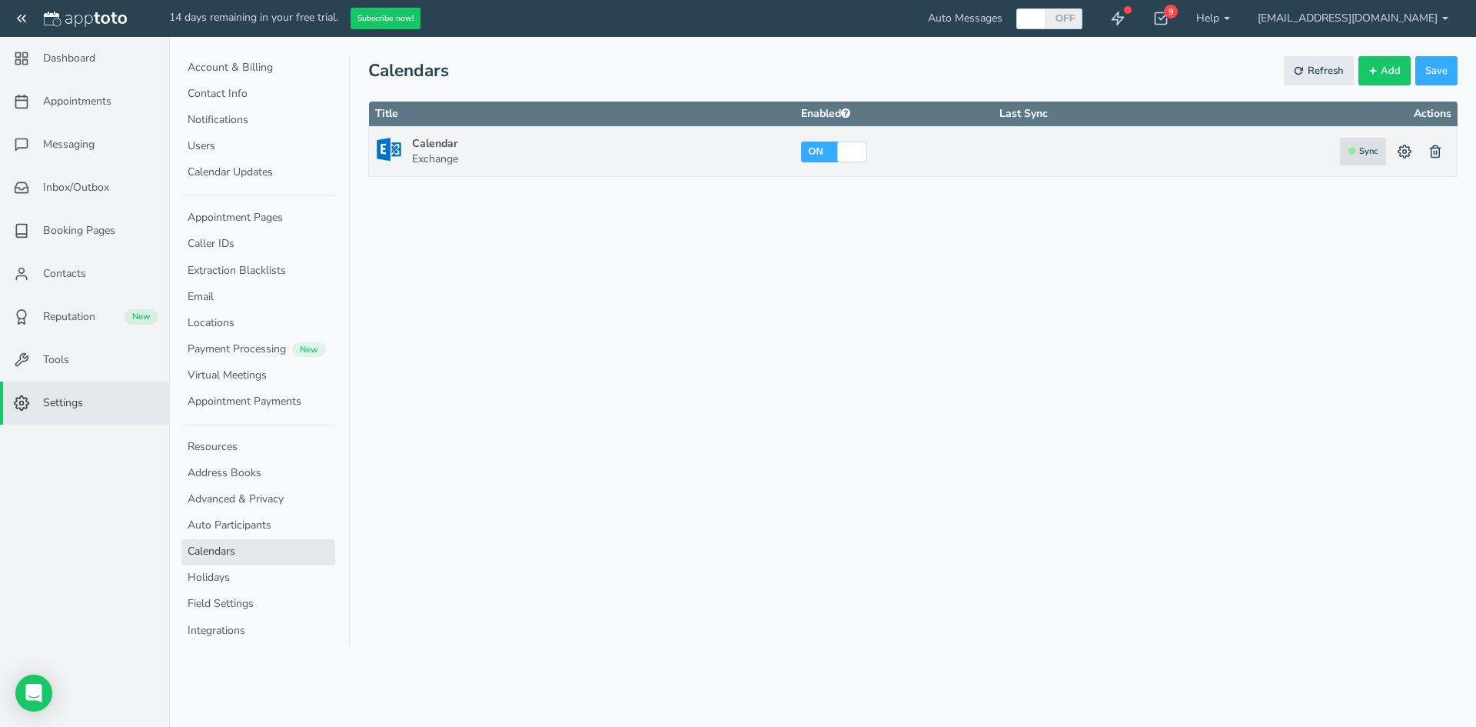
click at [1362, 152] on span "Sync" at bounding box center [1363, 152] width 29 height 14
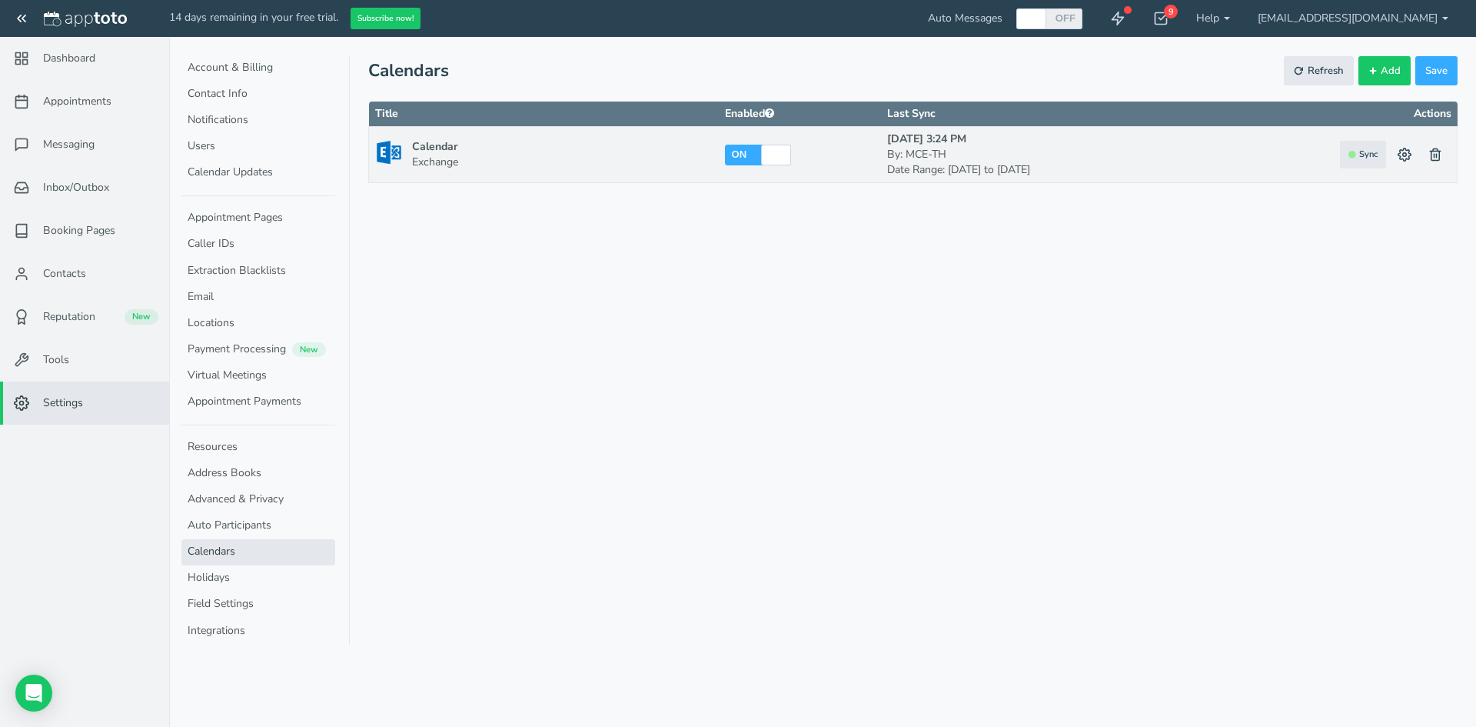
drag, startPoint x: 917, startPoint y: 141, endPoint x: 961, endPoint y: 137, distance: 44.0
click at [961, 137] on b "Aug 26th, 3:24 PM" at bounding box center [926, 138] width 79 height 15
click at [567, 383] on div "Appointments Messaging Inbox/Outbox Booking Pages Campaigns Contacts Reputation…" at bounding box center [822, 363] width 1307 height 727
click at [61, 92] on link "Appointments" at bounding box center [84, 101] width 169 height 43
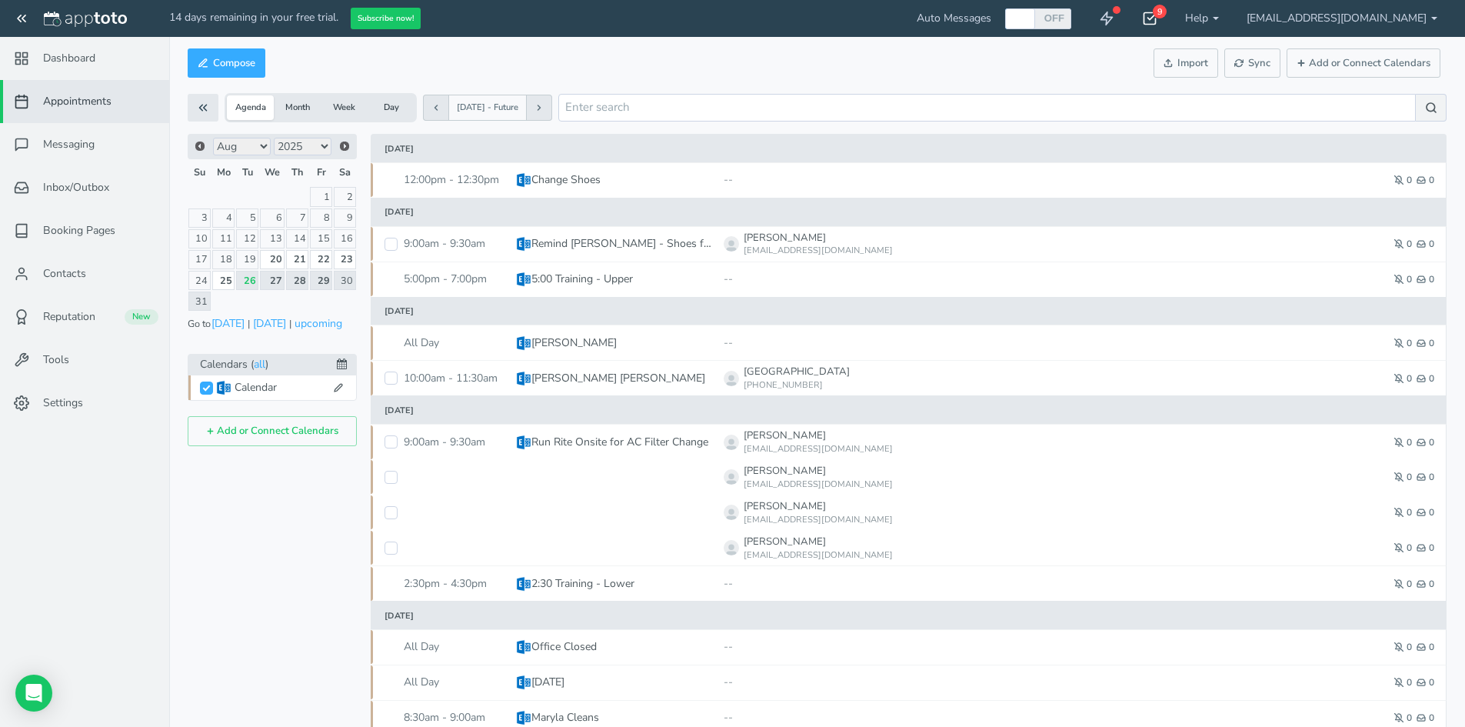
click at [1157, 15] on icon at bounding box center [1149, 18] width 15 height 15
click at [122, 521] on nav "Dashboard Appointments Messaging Inbox/Outbox 0 Booking Pages" at bounding box center [85, 400] width 170 height 727
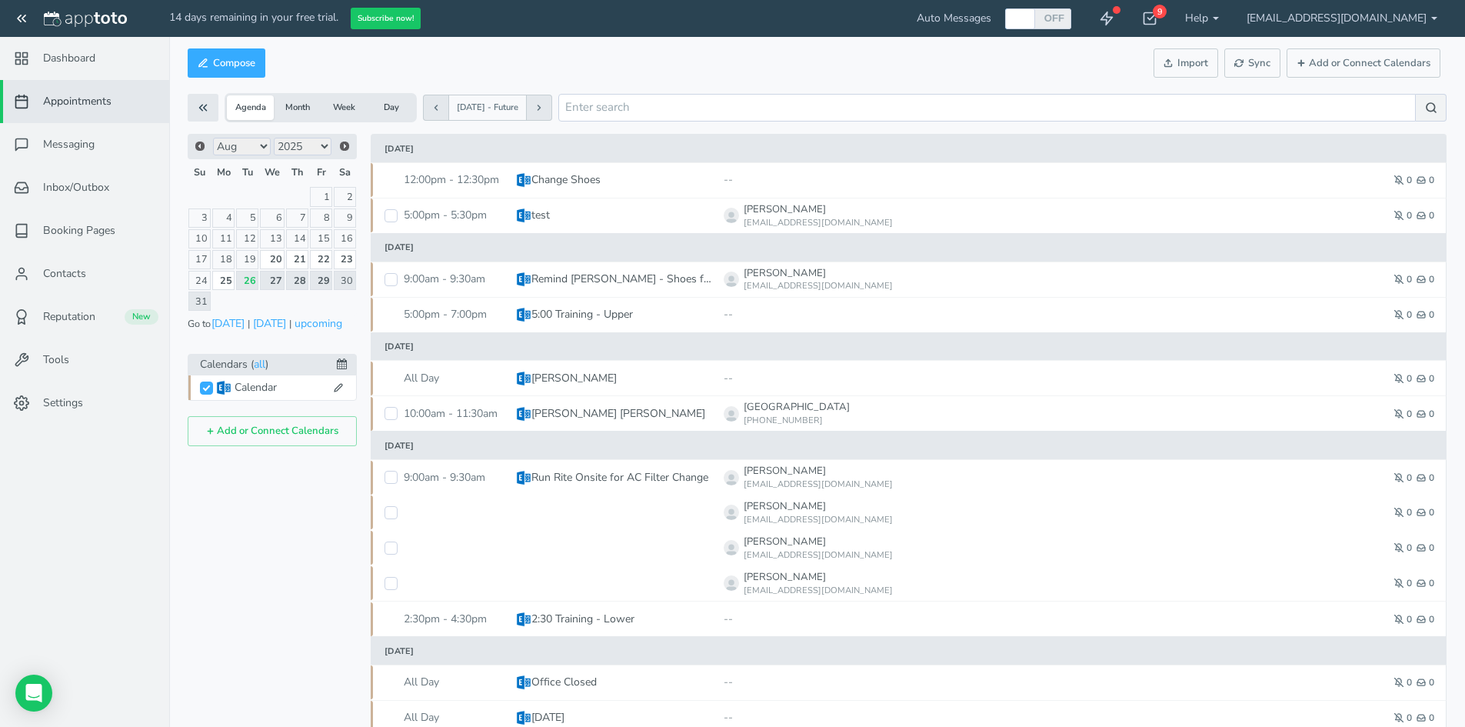
click at [1033, 18] on div at bounding box center [1019, 18] width 25 height 21
checkbox input "true"
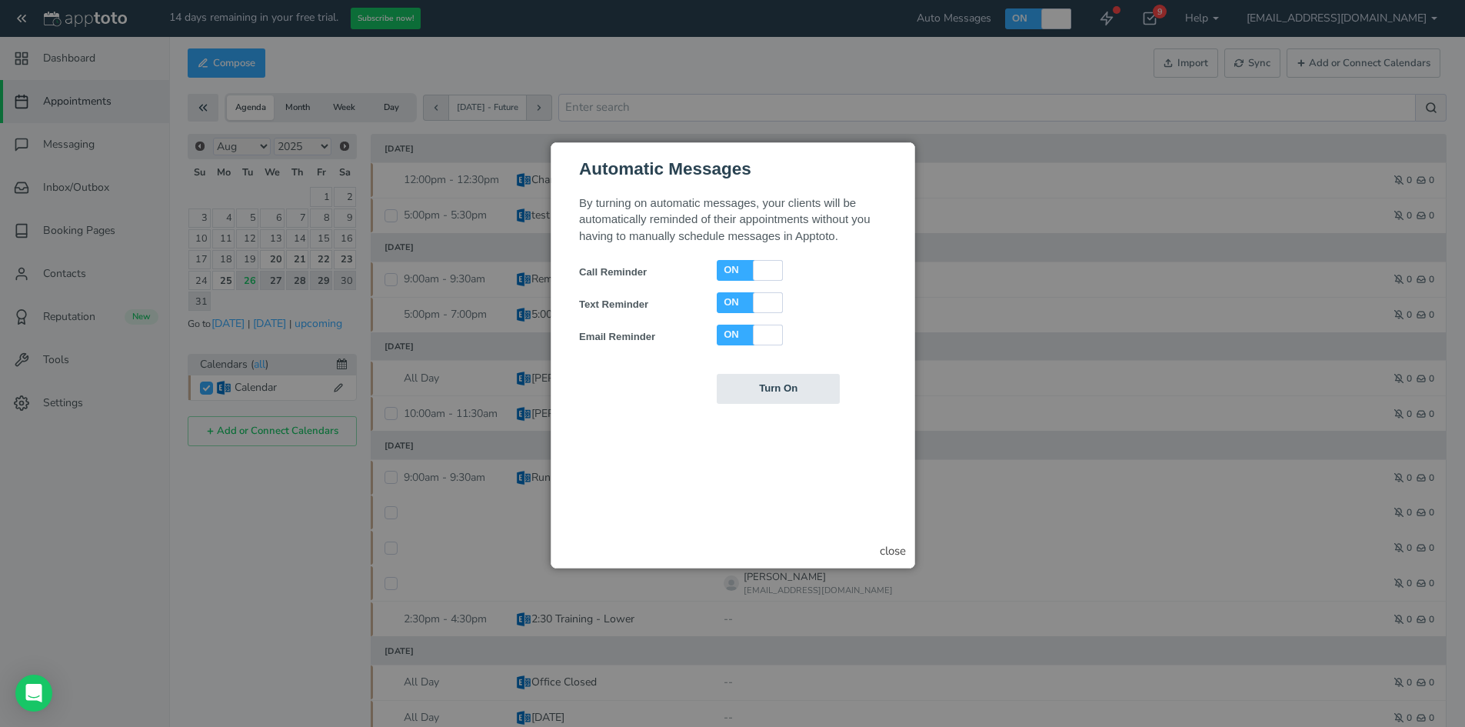
click at [760, 302] on div at bounding box center [766, 301] width 25 height 21
click at [738, 302] on div at bounding box center [730, 301] width 25 height 21
checkbox input "true"
click at [777, 372] on form "By turning on automatic messages, your clients will be automatically reminded o…" at bounding box center [732, 298] width 308 height 209
click at [798, 391] on input "Turn On" at bounding box center [777, 388] width 123 height 30
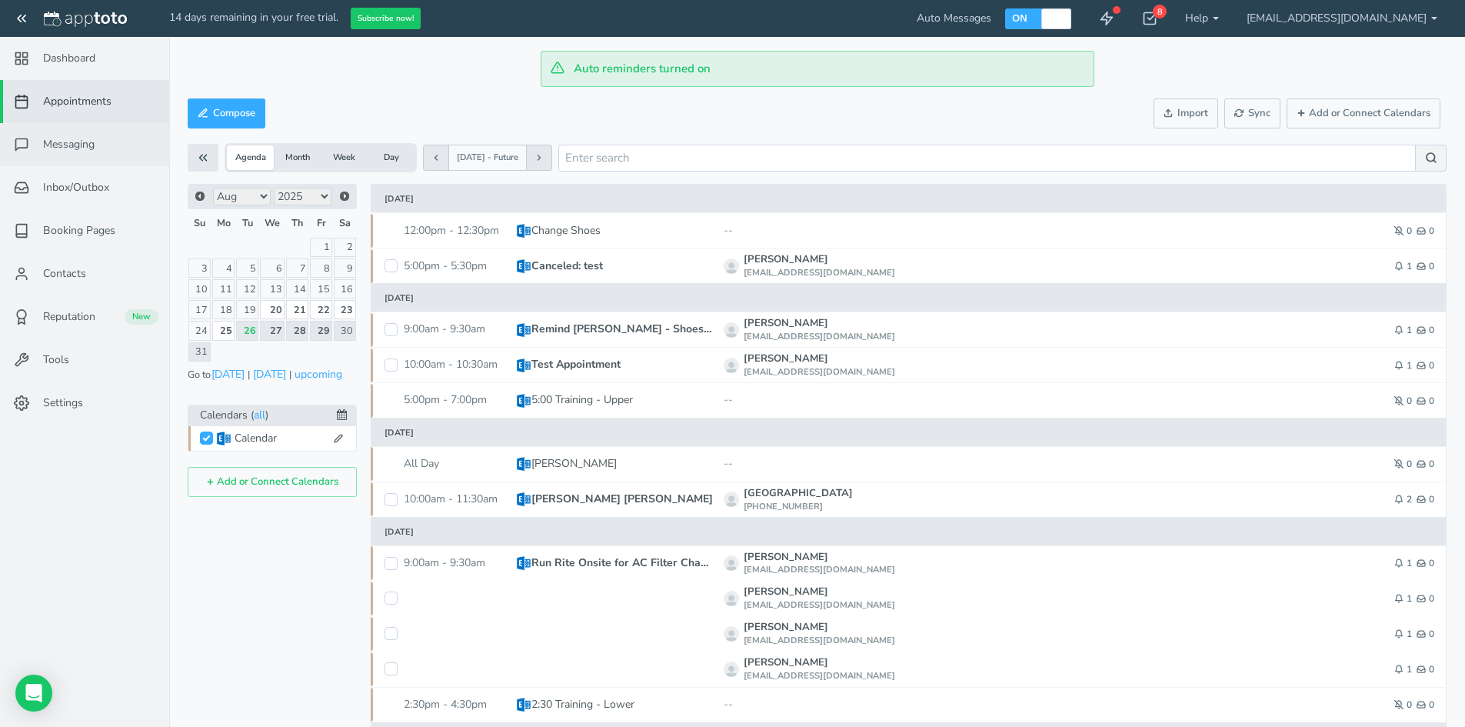
click at [62, 148] on span "Messaging" at bounding box center [69, 144] width 52 height 15
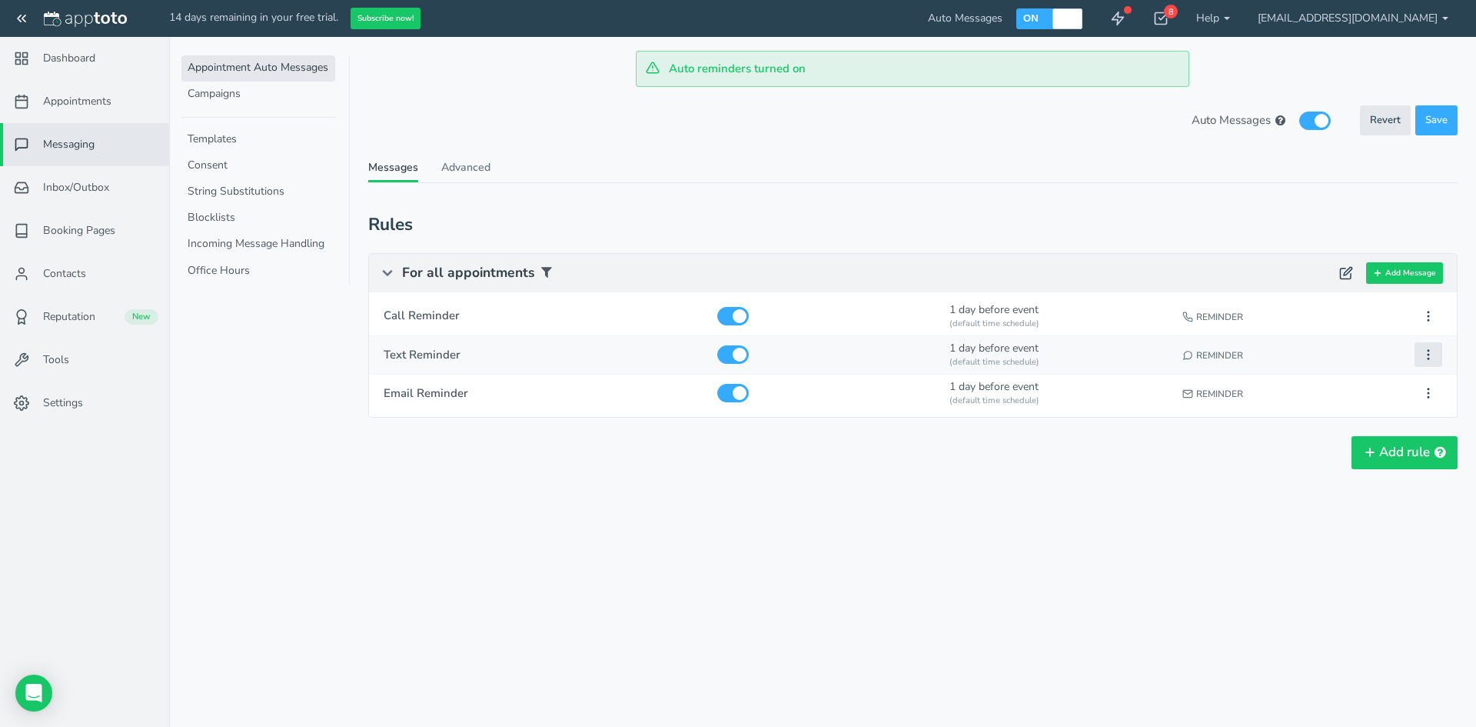
click at [1438, 356] on button at bounding box center [1429, 354] width 28 height 25
click at [1228, 564] on div "Auto reminders turned on Appointments Messaging Inbox/Outbox Booking Pages Camp…" at bounding box center [822, 363] width 1307 height 727
click at [1425, 351] on icon at bounding box center [1429, 355] width 14 height 14
click at [1286, 391] on button "Edit" at bounding box center [1342, 384] width 198 height 22
type input "Text Reminder"
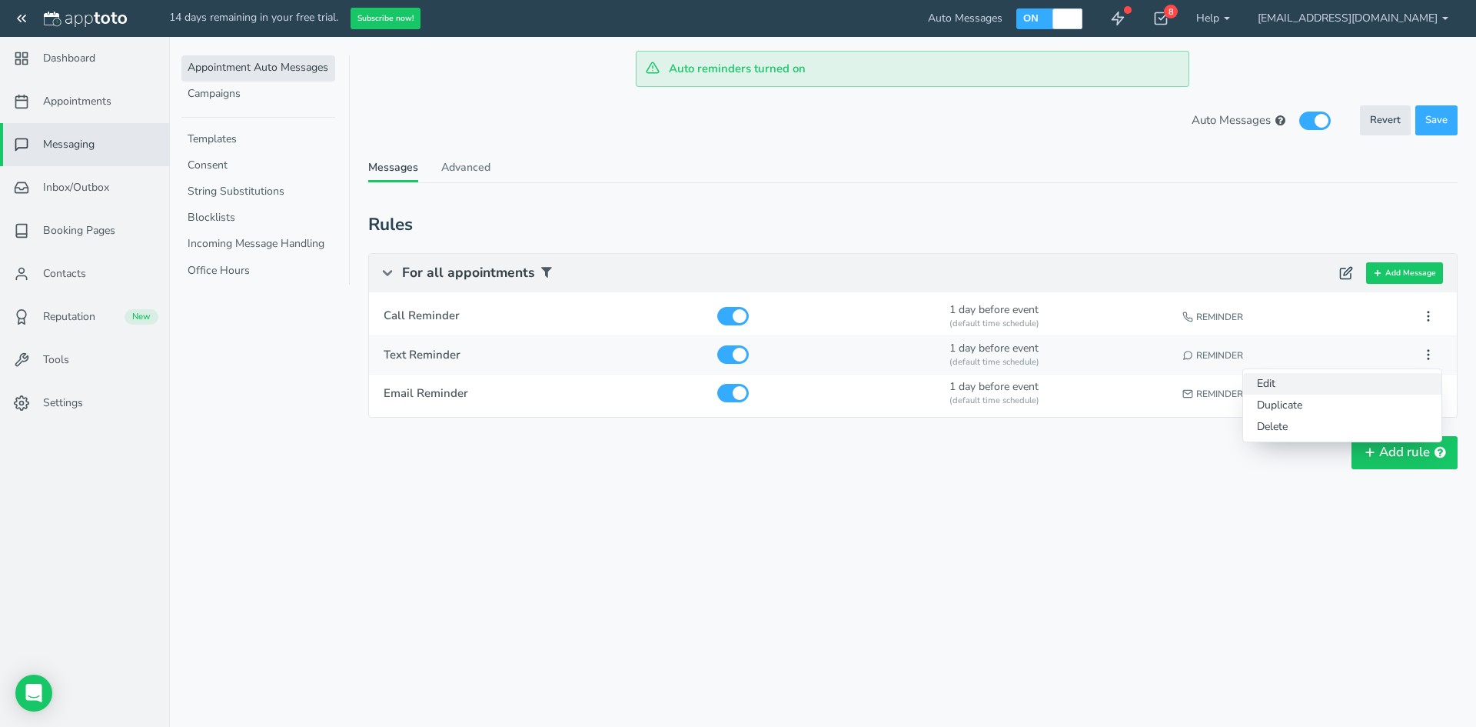
checkbox input "true"
select select "number:1"
select select "string:default"
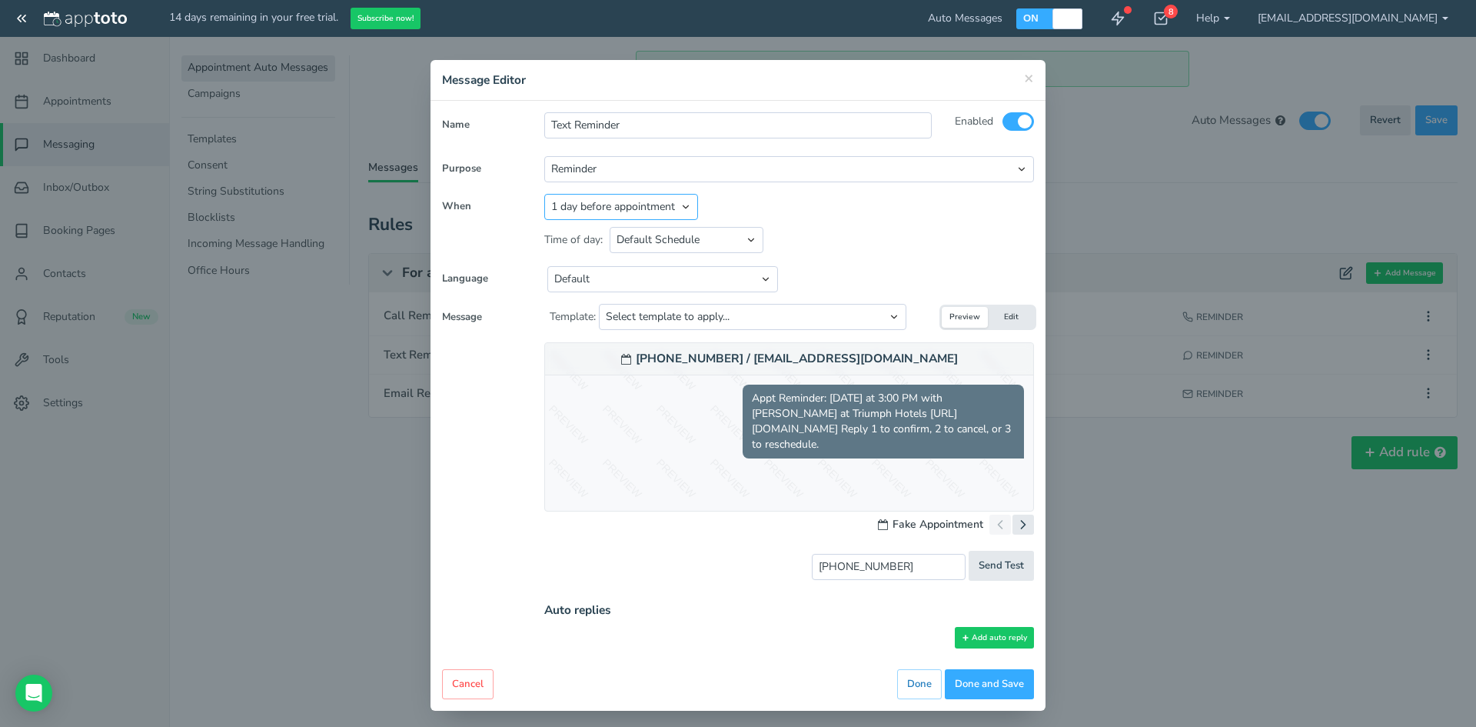
click at [683, 208] on select "Appointment start time Day of appointment 1 day before appointment 2 days befor…" at bounding box center [621, 207] width 154 height 26
click at [1109, 168] on div "× Message Editor Name Text Reminder Enabled All Participants Calendar Owner" at bounding box center [738, 363] width 1476 height 727
click at [334, 510] on div "× Message Editor Name Text Reminder Enabled All Participants Calendar Owner" at bounding box center [738, 363] width 1476 height 727
click at [681, 207] on select "Appointment start time Day of appointment 1 day before appointment 2 days befor…" at bounding box center [621, 207] width 154 height 26
select select "string:-30"
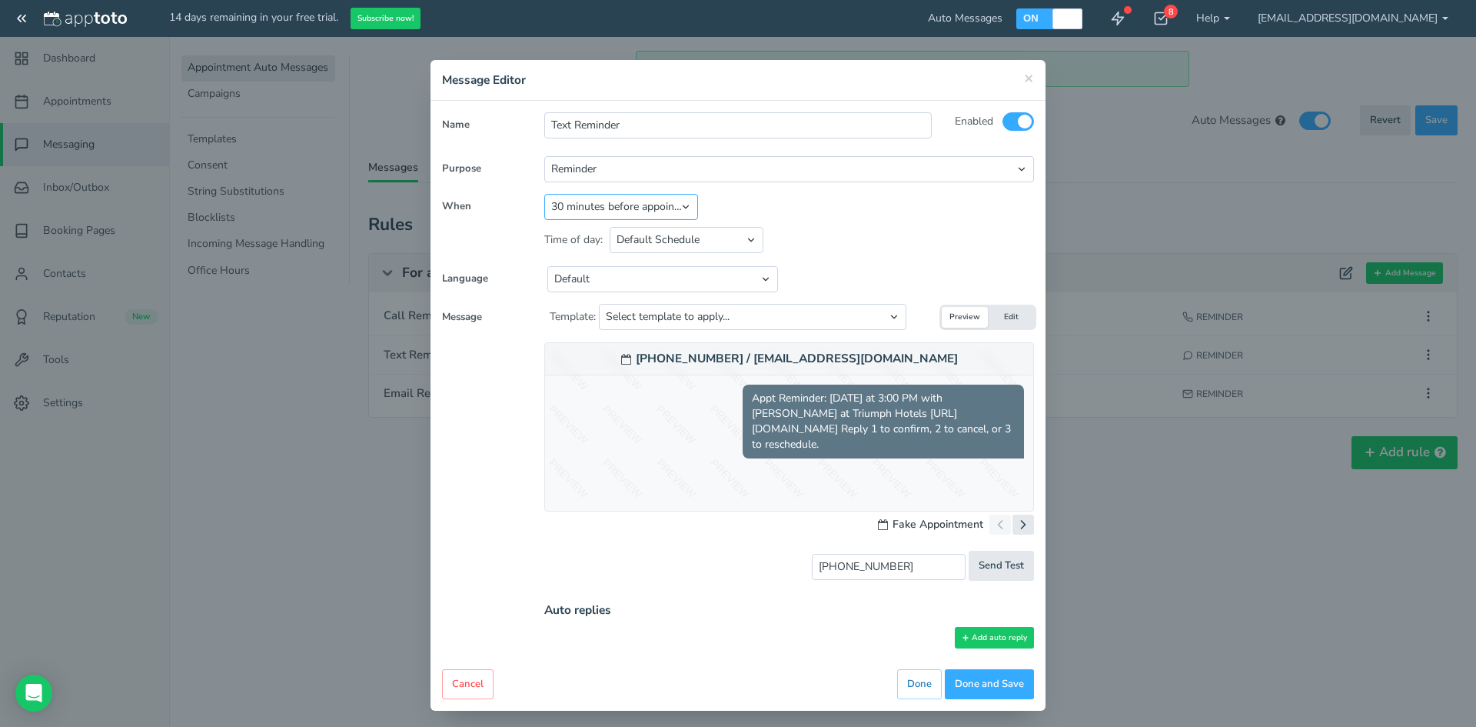
click at [544, 194] on select "Appointment start time Day of appointment 1 day before appointment 2 days befor…" at bounding box center [621, 207] width 154 height 26
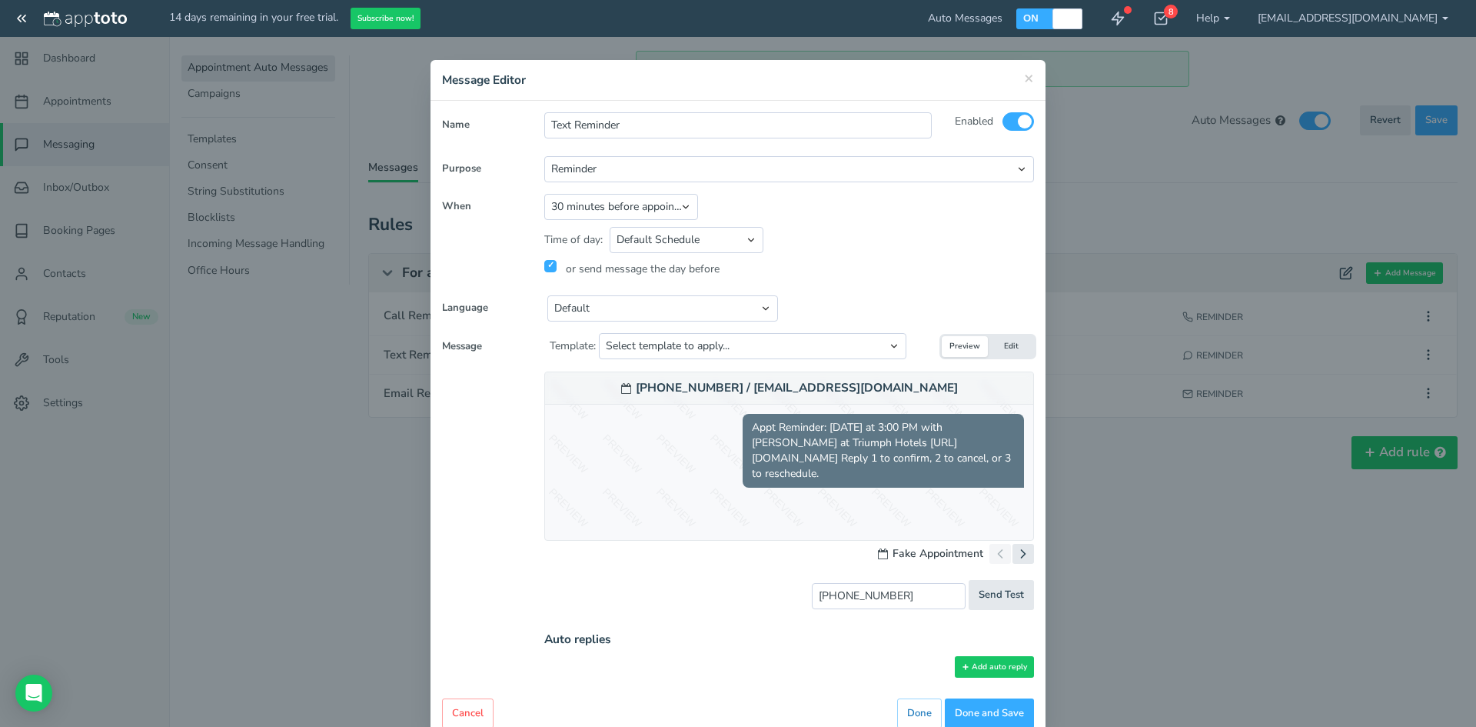
click at [379, 503] on div "× Message Editor Name Text Reminder Enabled All Participants Calendar Owner" at bounding box center [738, 363] width 1476 height 727
click at [994, 602] on button "Send Test" at bounding box center [1001, 595] width 65 height 30
type input "sent"
click at [996, 710] on button "Done and Save" at bounding box center [989, 713] width 89 height 30
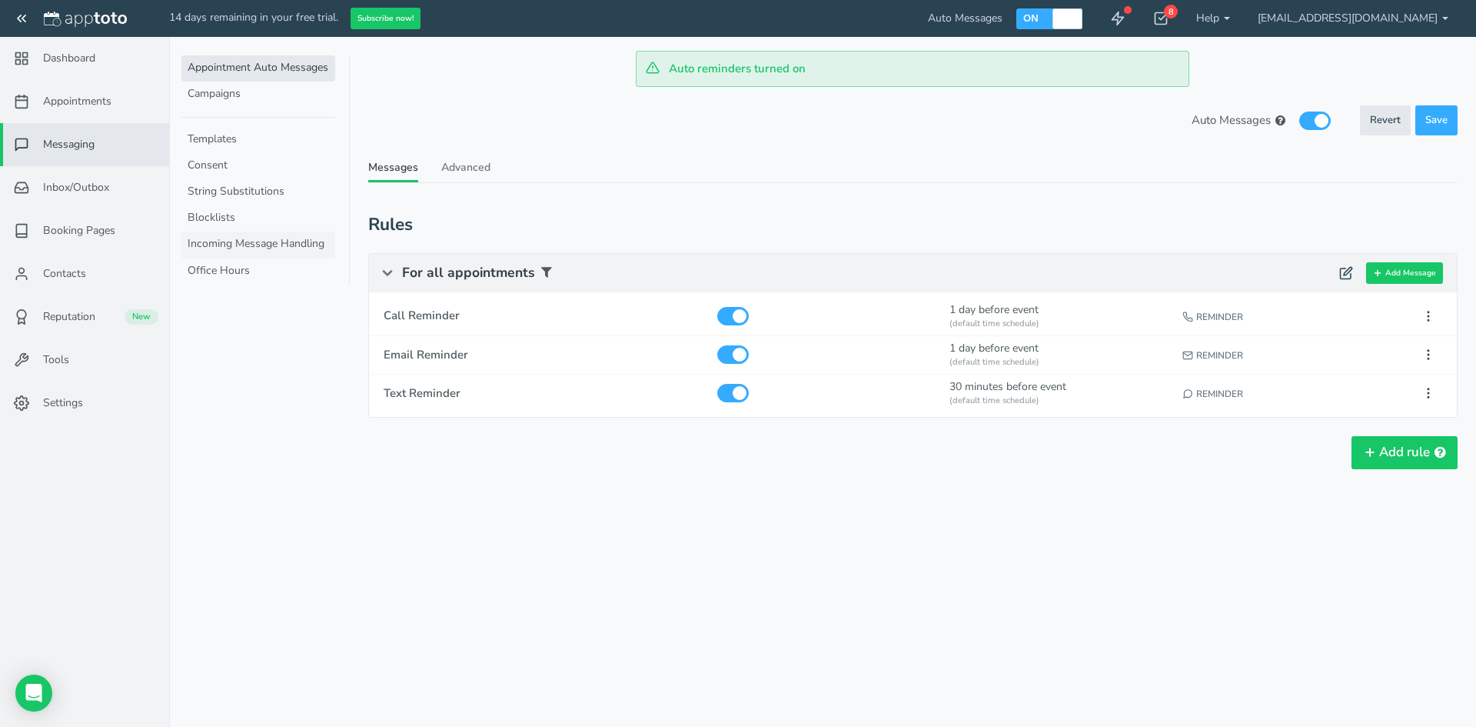
click at [294, 245] on link "Incoming Message Handling" at bounding box center [258, 244] width 154 height 26
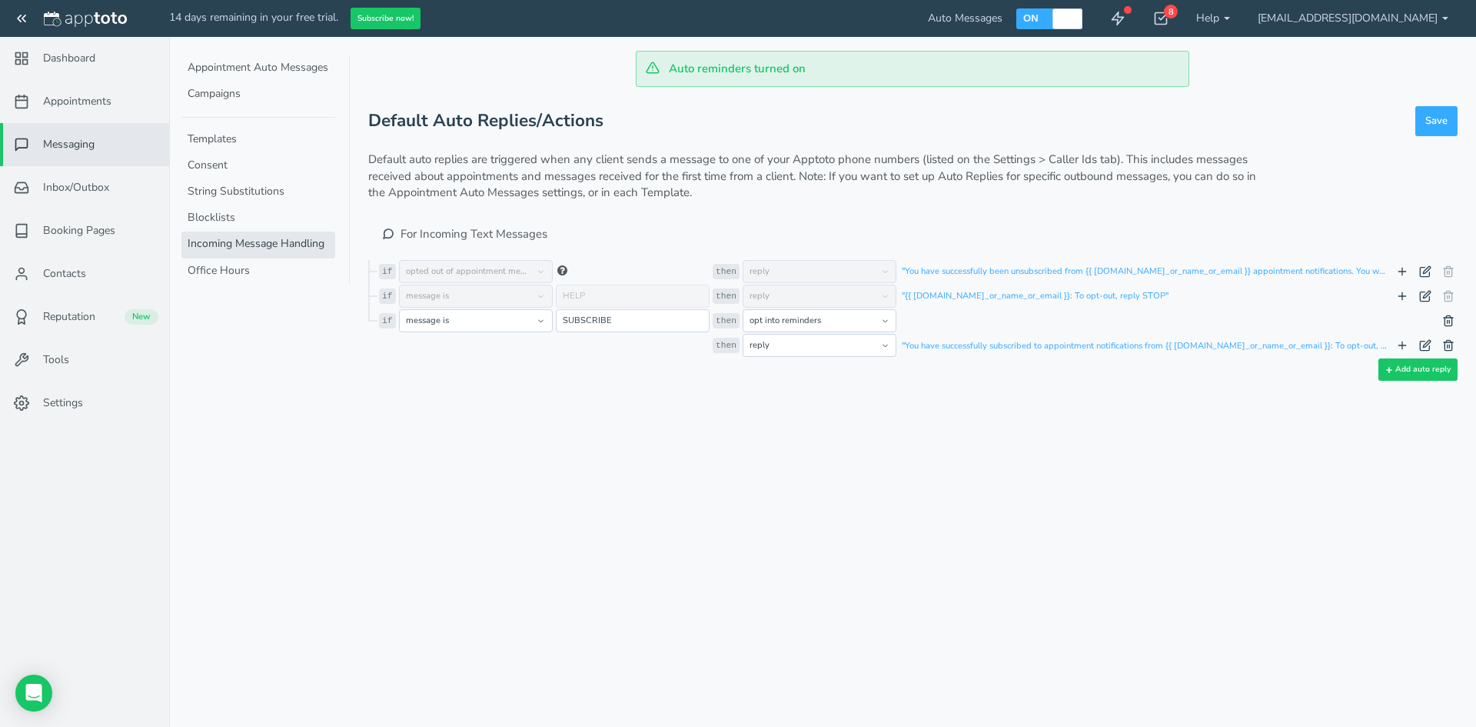
click at [81, 145] on span "Messaging" at bounding box center [69, 144] width 52 height 15
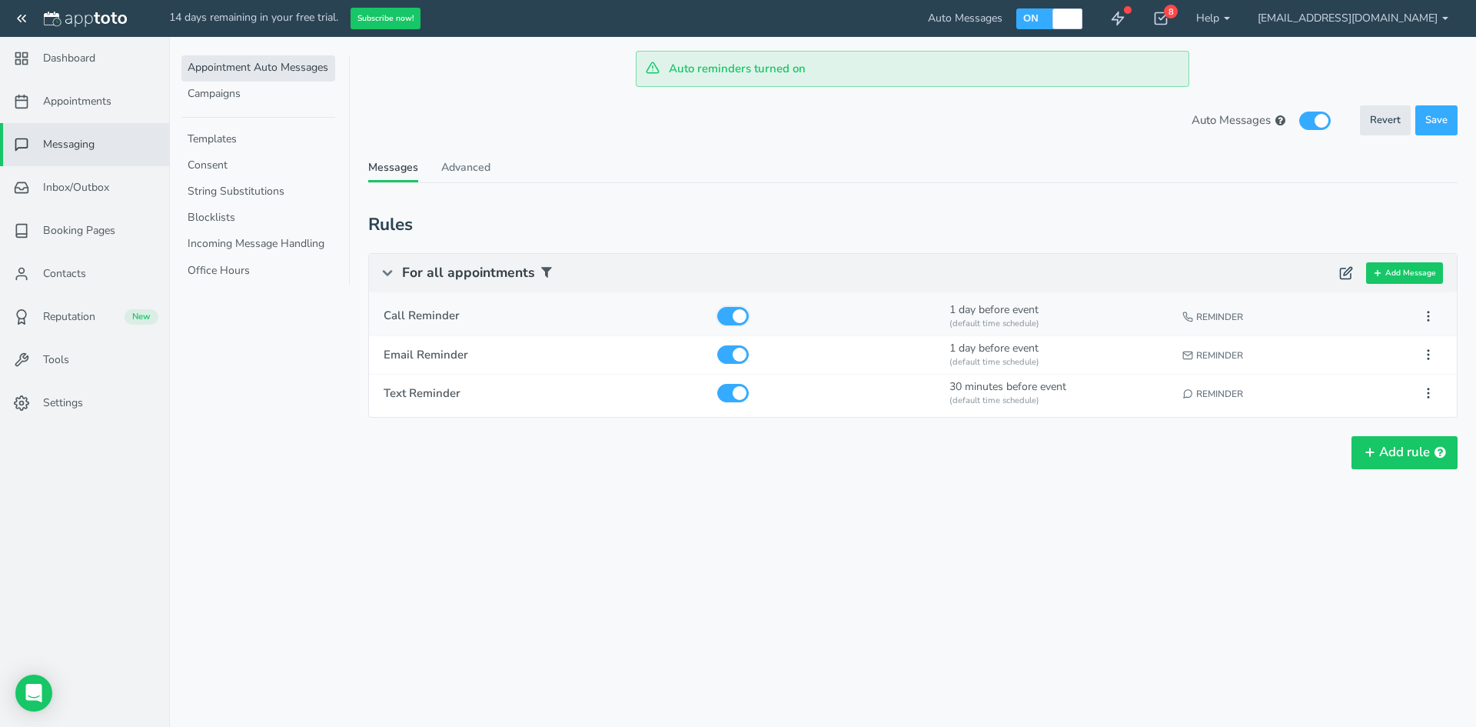
click at [723, 314] on input "checkbox" at bounding box center [733, 316] width 32 height 18
checkbox input "false"
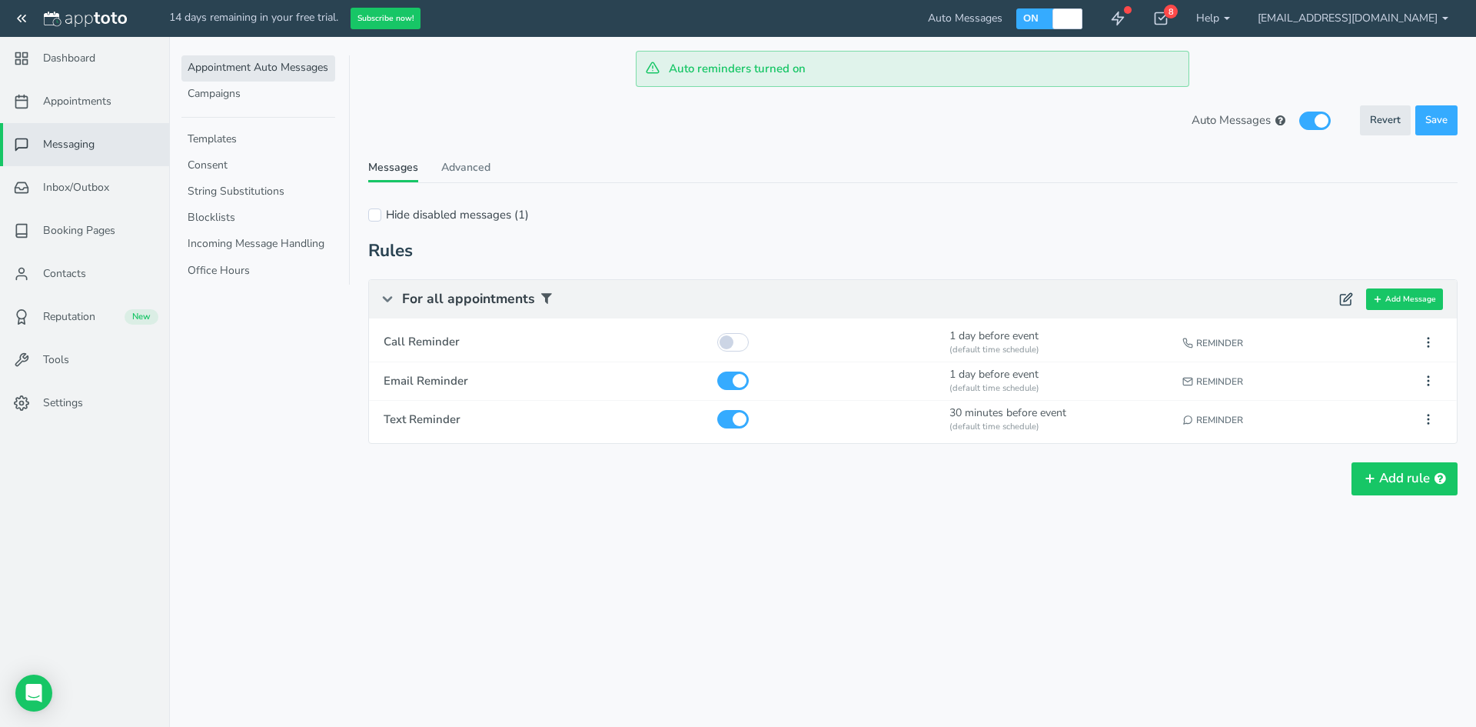
click at [1053, 598] on div "Auto reminders turned on Appointments Messaging Inbox/Outbox Booking Pages Camp…" at bounding box center [822, 363] width 1307 height 727
click at [1435, 381] on button at bounding box center [1429, 380] width 28 height 25
click at [1268, 410] on button "Edit" at bounding box center [1342, 410] width 198 height 22
type input "Email Reminder"
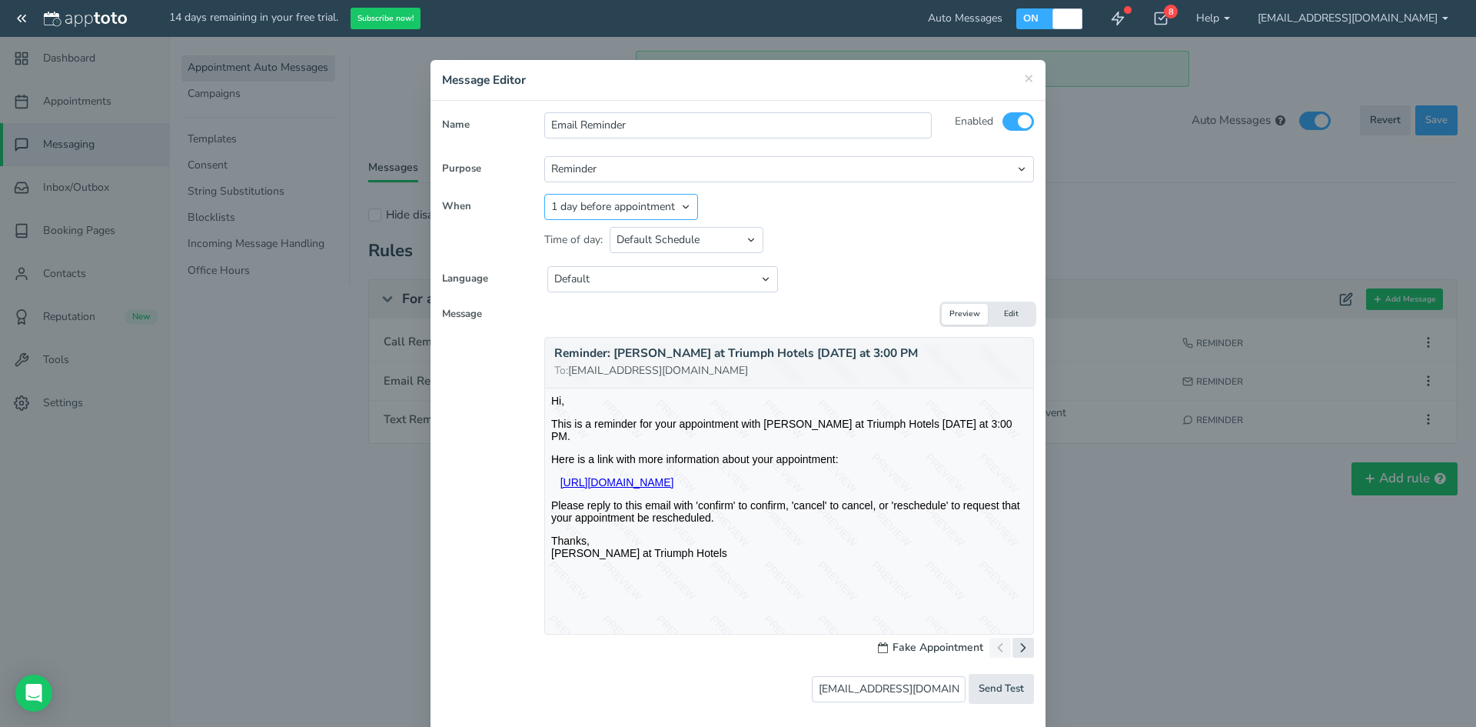
click at [680, 207] on select "Appointment start time Day of appointment 1 day before appointment 2 days befor…" at bounding box center [621, 207] width 154 height 26
select select "string:-30"
click at [544, 194] on select "Appointment start time Day of appointment 1 day before appointment 2 days befor…" at bounding box center [621, 207] width 154 height 26
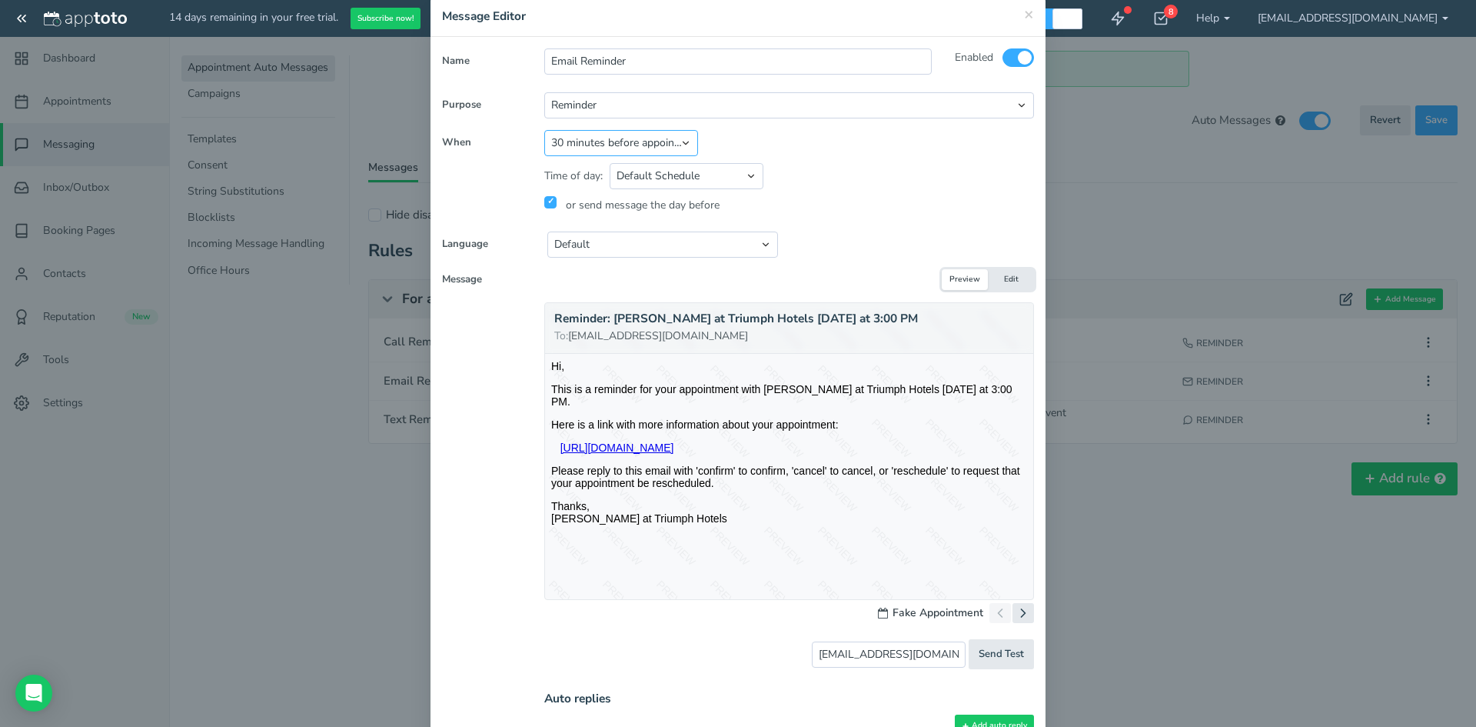
scroll to position [154, 0]
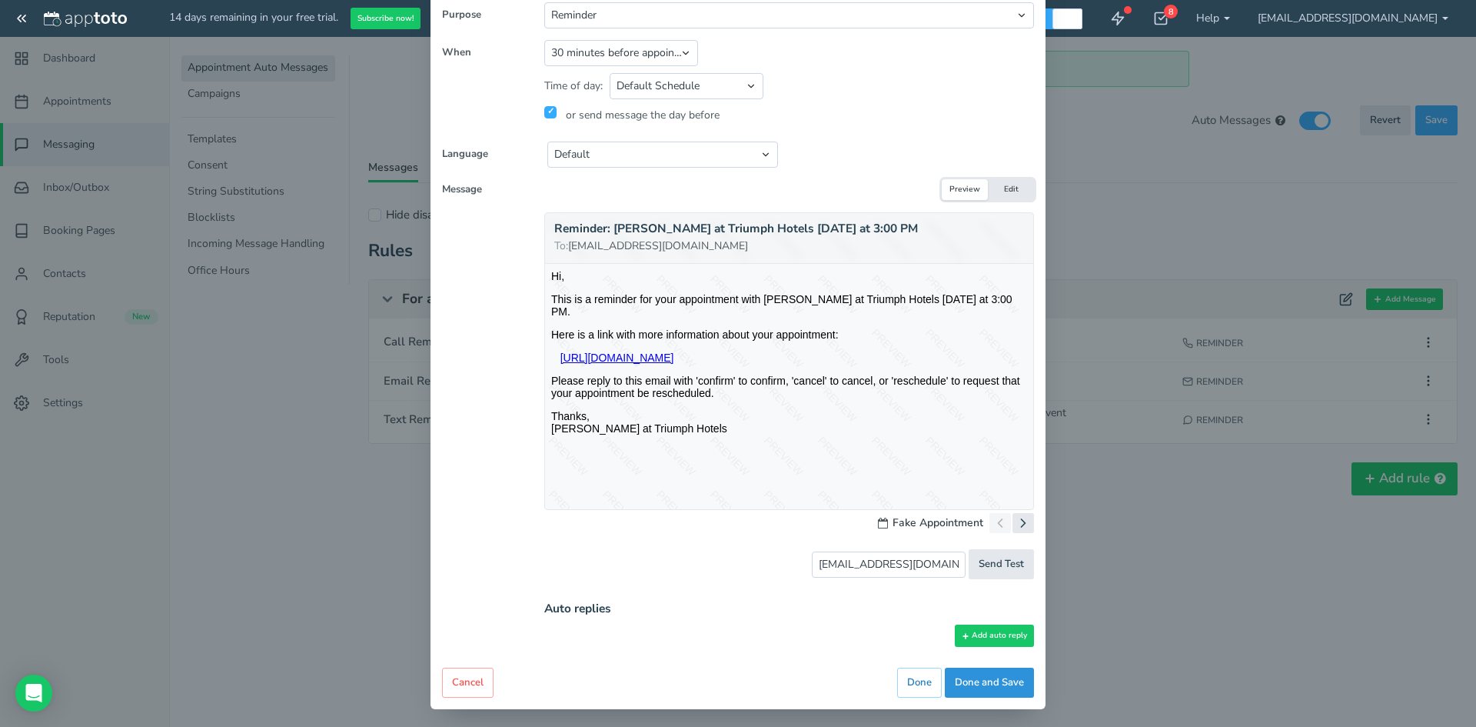
click at [990, 683] on button "Done and Save" at bounding box center [989, 682] width 89 height 30
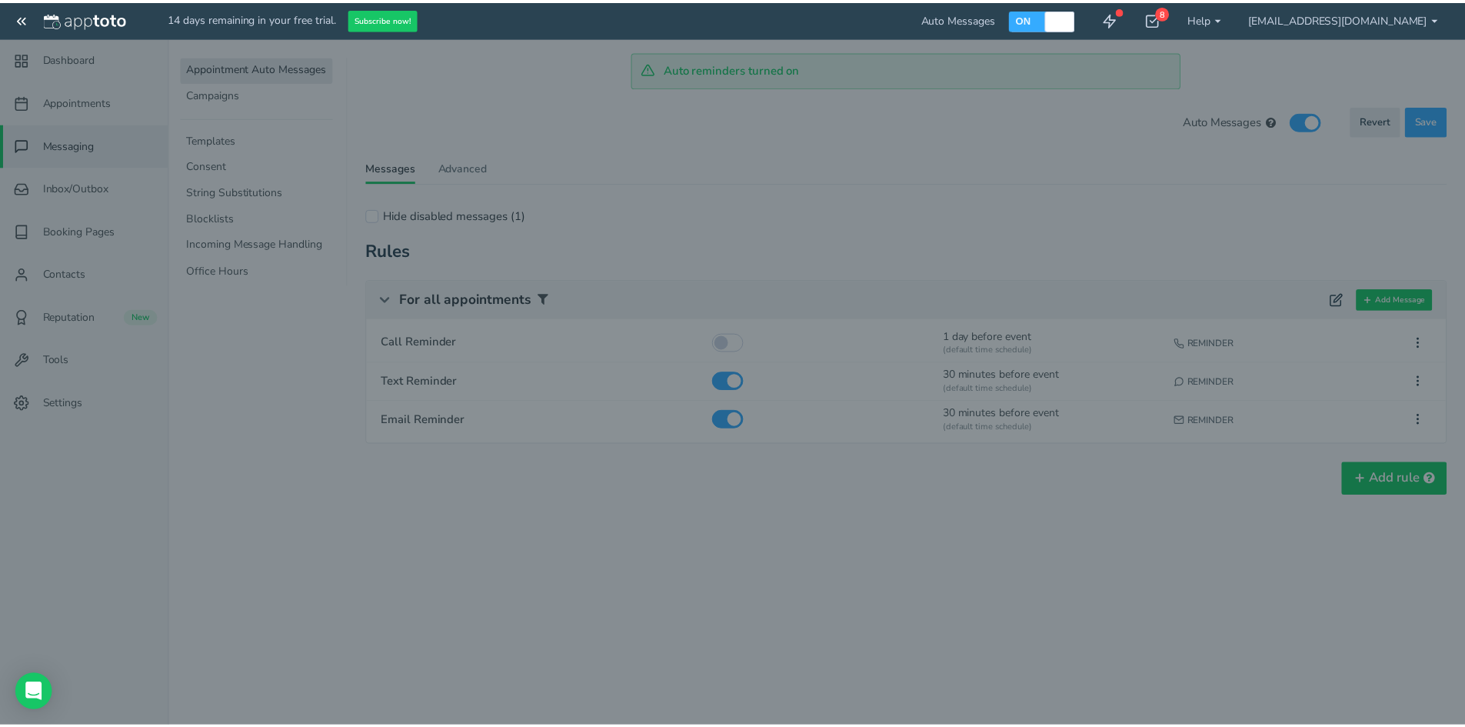
scroll to position [0, 0]
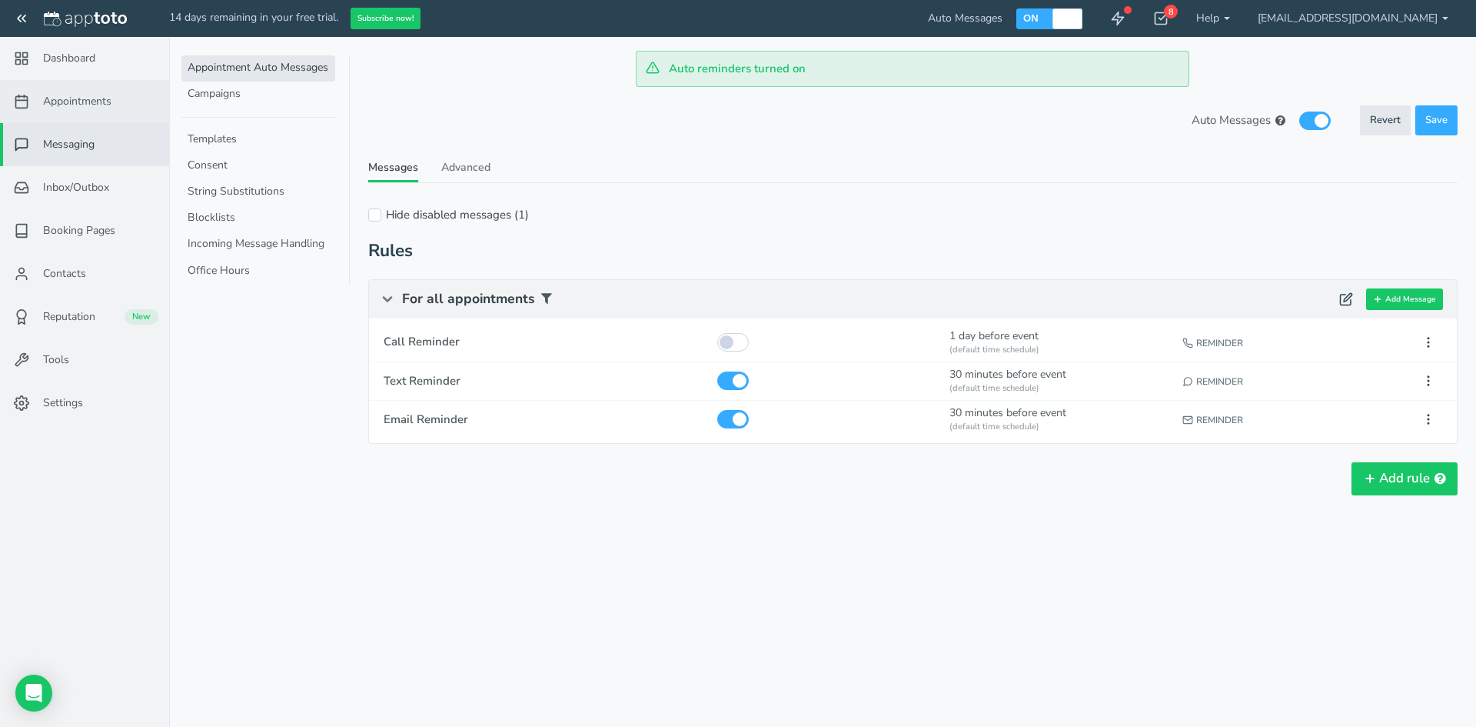
click at [67, 108] on span "Appointments" at bounding box center [77, 101] width 68 height 15
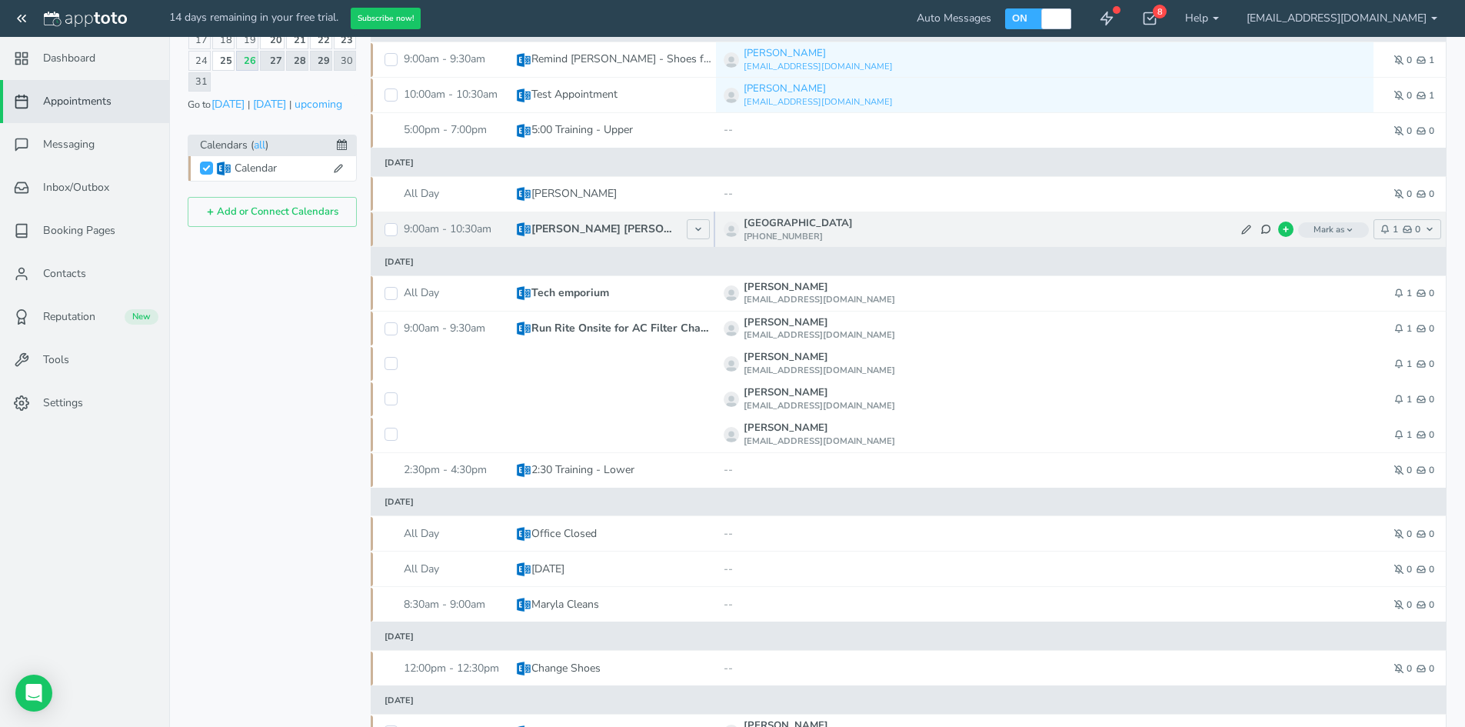
scroll to position [308, 0]
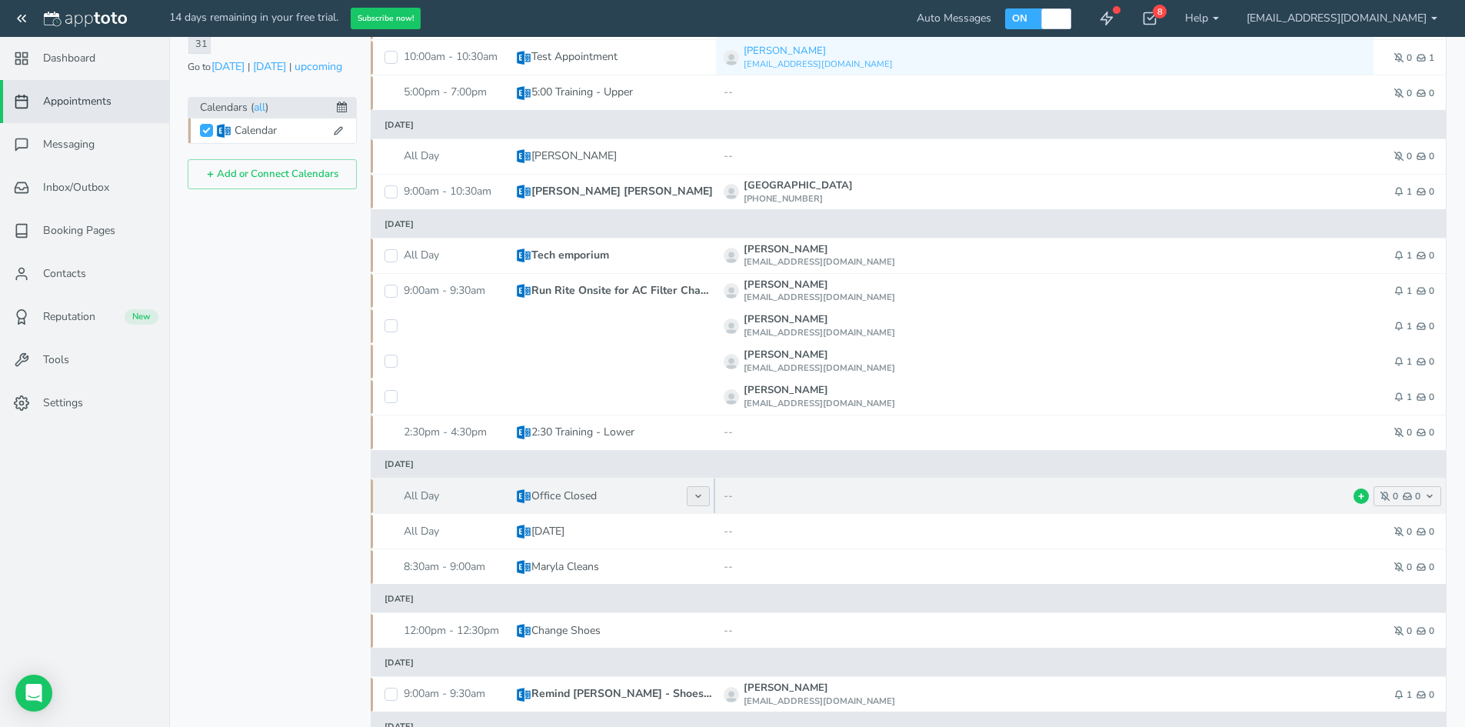
click at [691, 494] on button at bounding box center [698, 496] width 23 height 20
